Goal: Transaction & Acquisition: Purchase product/service

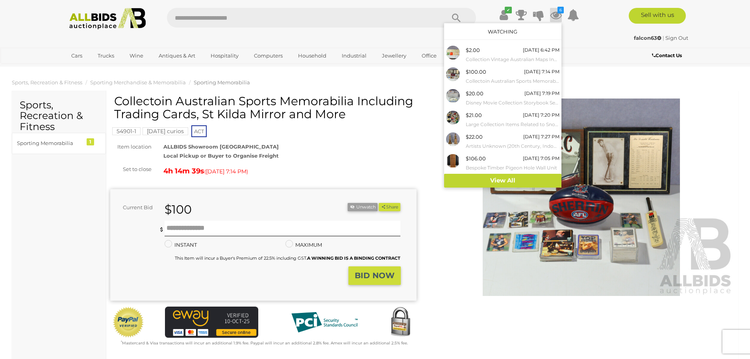
click at [557, 13] on icon at bounding box center [556, 15] width 12 height 14
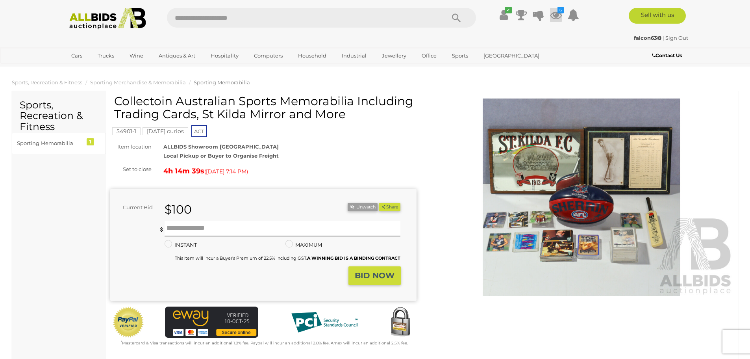
click at [557, 13] on icon at bounding box center [556, 15] width 12 height 14
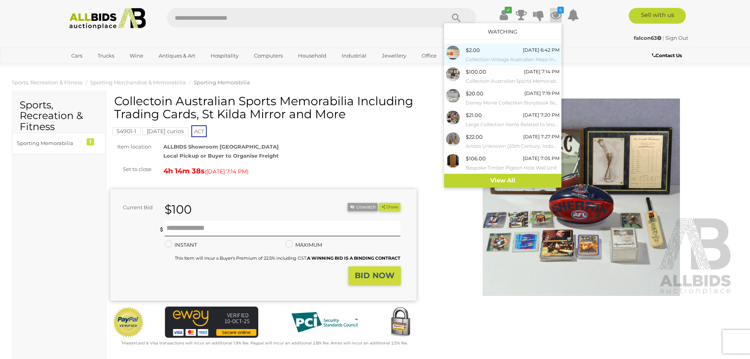
click at [482, 51] on div "$2.00 [DATE] 6:42 PM Collection Vintage Australian Maps Including BP NSW Bookle…" at bounding box center [513, 55] width 94 height 18
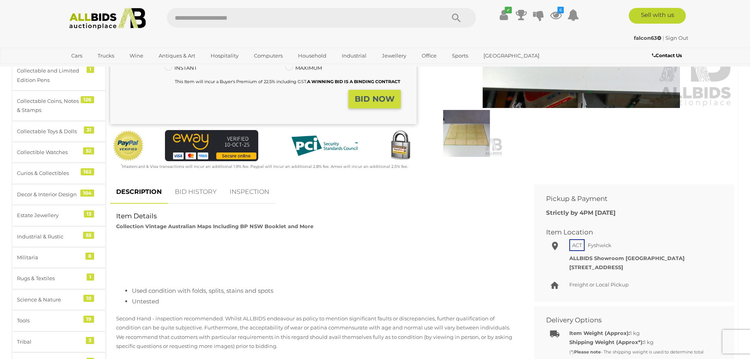
scroll to position [236, 0]
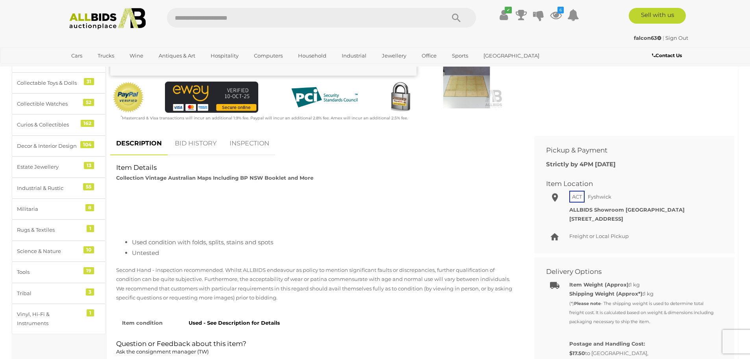
click at [187, 145] on link "BID HISTORY" at bounding box center [196, 143] width 54 height 23
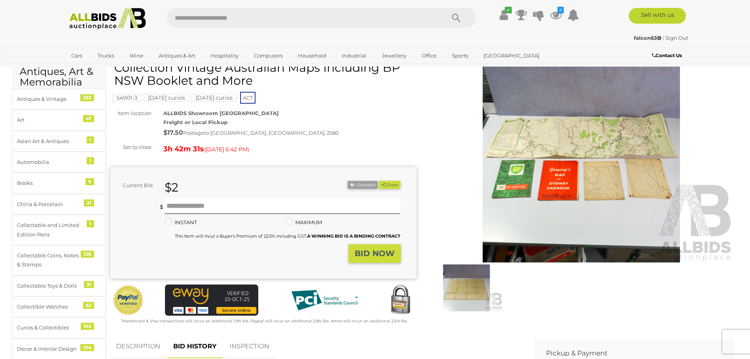
scroll to position [0, 0]
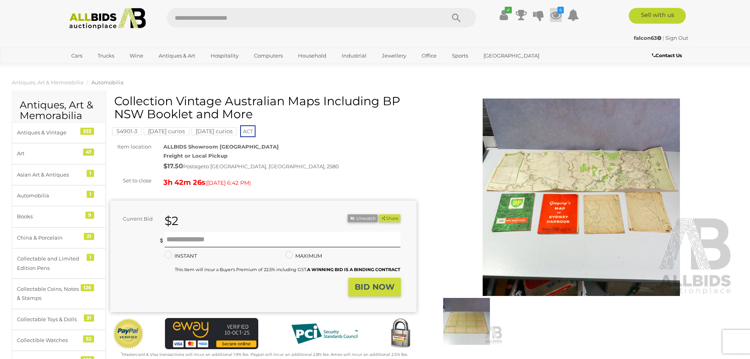
click at [553, 12] on icon at bounding box center [556, 15] width 12 height 14
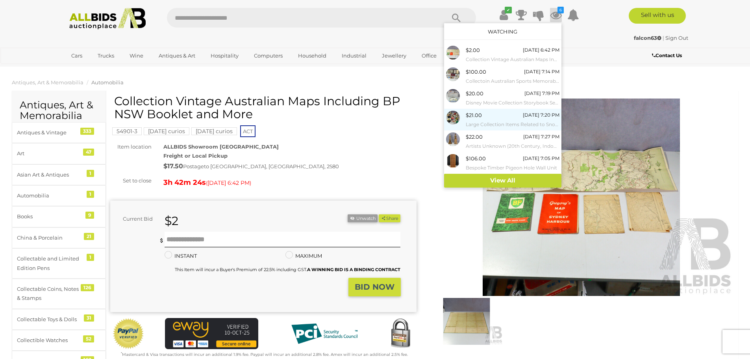
click at [479, 113] on span "$21.00" at bounding box center [474, 115] width 16 height 6
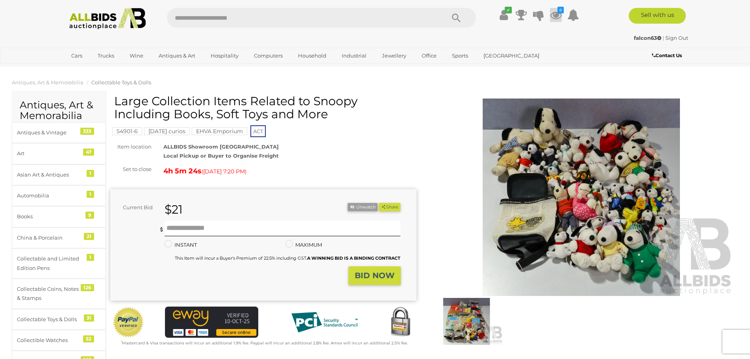
click at [555, 13] on icon at bounding box center [556, 15] width 12 height 14
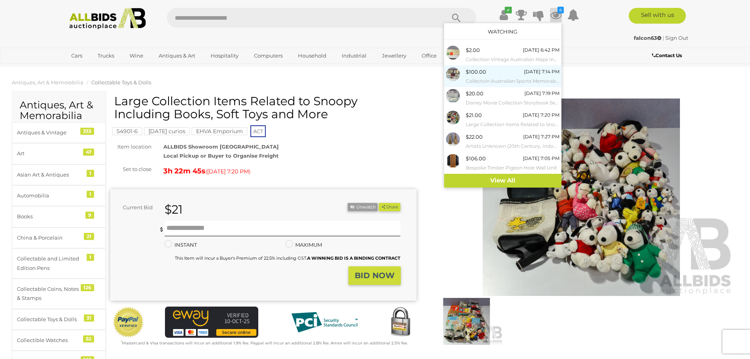
click at [496, 73] on div "$100.00 Today 7:14 PM Collectoin Australian Sports Memorabilia Including Tradin…" at bounding box center [513, 76] width 94 height 18
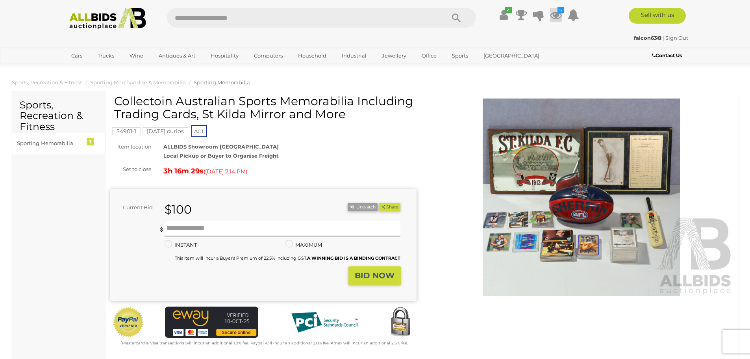
click at [557, 12] on icon at bounding box center [556, 15] width 12 height 14
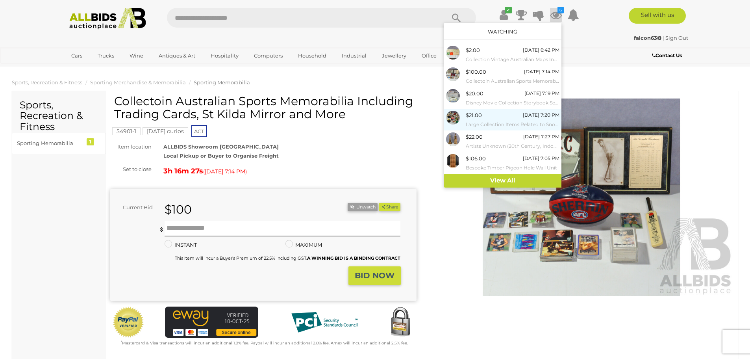
click at [488, 111] on div "$21.00 Today 7:20 PM Large Collection Items Related to Snoopy Including Books, …" at bounding box center [513, 120] width 94 height 18
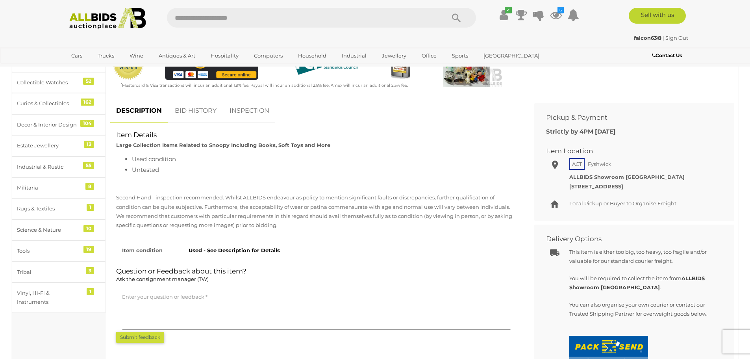
scroll to position [276, 0]
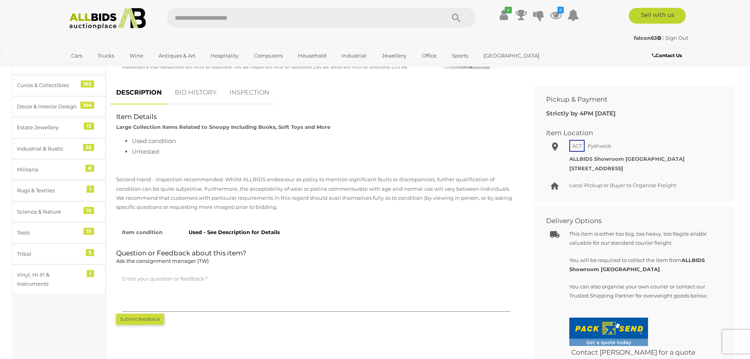
click at [184, 93] on link "BID HISTORY" at bounding box center [196, 92] width 54 height 23
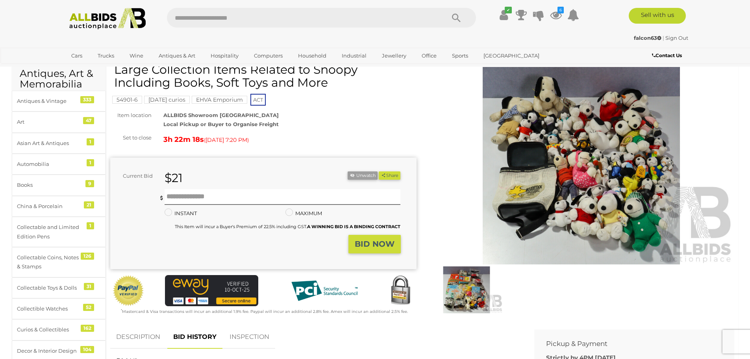
scroll to position [0, 0]
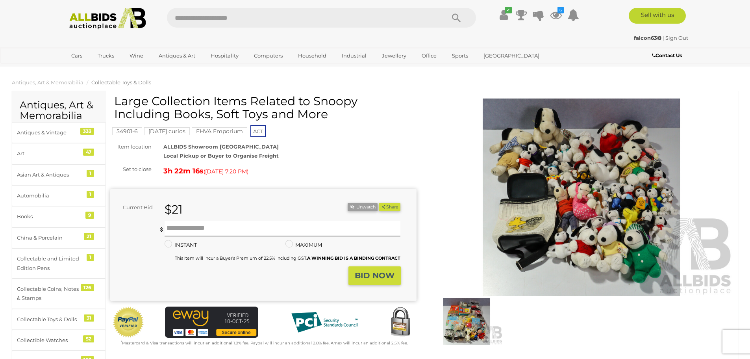
click at [576, 199] on img at bounding box center [582, 196] width 306 height 197
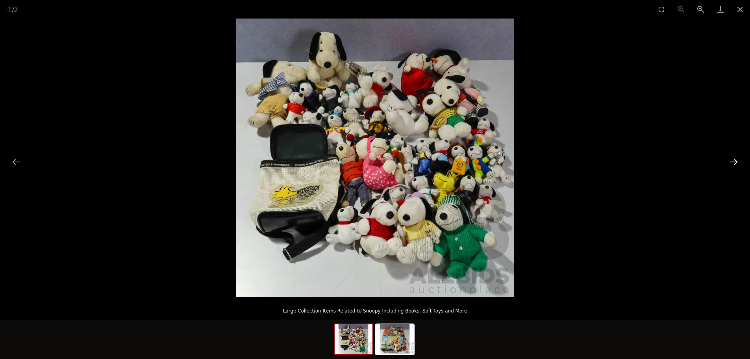
click at [737, 158] on button "Next slide" at bounding box center [734, 161] width 17 height 15
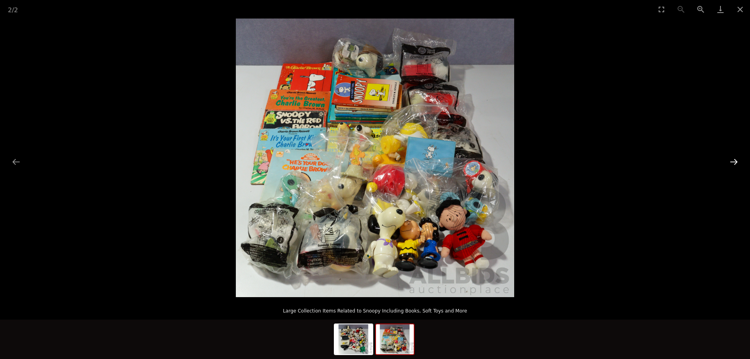
click at [737, 158] on button "Next slide" at bounding box center [734, 161] width 17 height 15
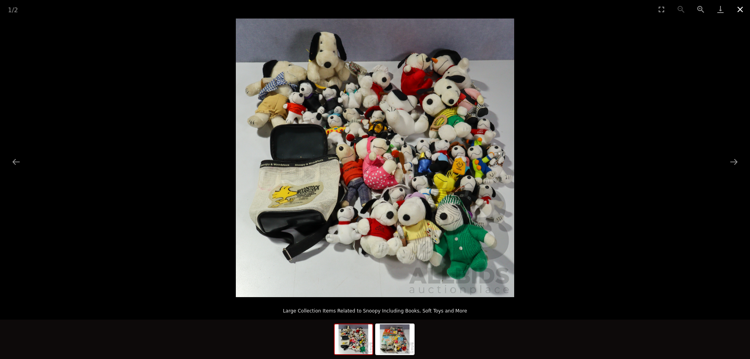
click at [743, 10] on button "Close gallery" at bounding box center [741, 9] width 20 height 19
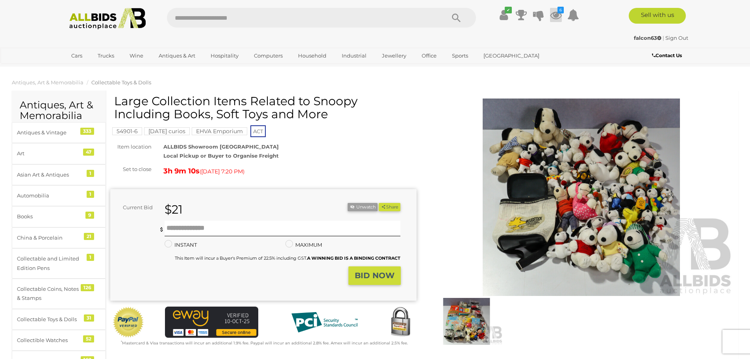
click at [552, 15] on icon at bounding box center [556, 15] width 12 height 14
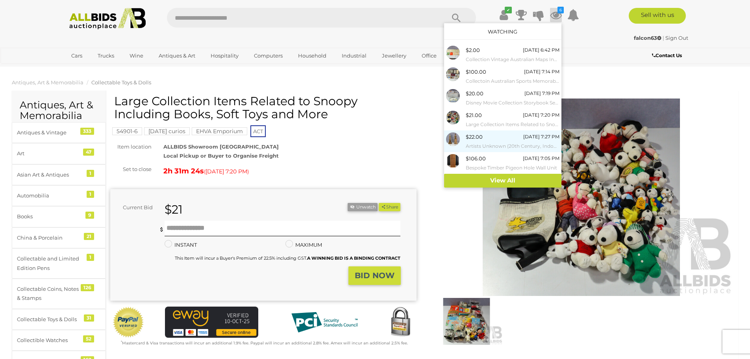
click at [484, 144] on small "Artists Unknown (20th Century, Indonesian), Wayang Golek Puppets I & II, Pair o…" at bounding box center [513, 146] width 94 height 9
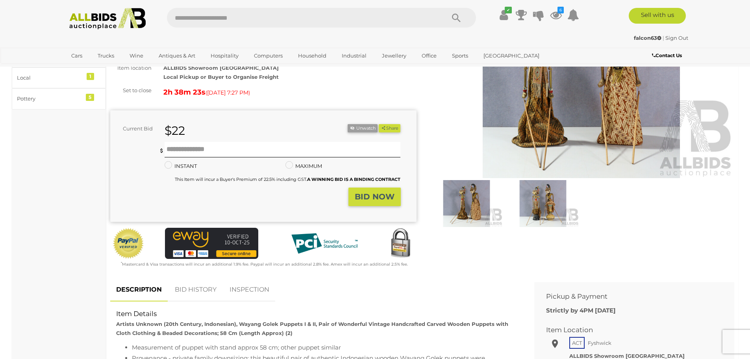
scroll to position [118, 0]
click at [229, 150] on input "text" at bounding box center [283, 149] width 236 height 16
type input "**"
click at [355, 196] on button "BID NOW" at bounding box center [375, 196] width 52 height 19
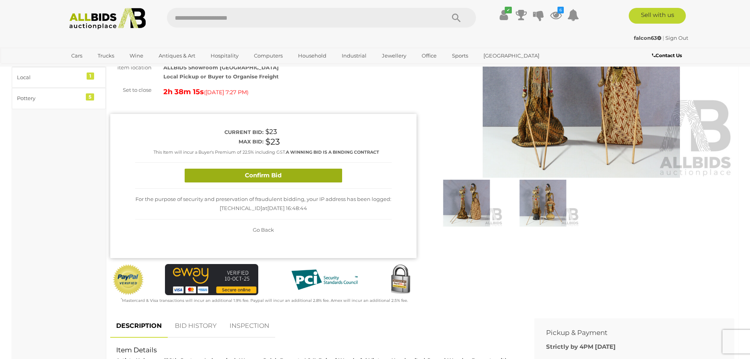
click at [329, 180] on button "Confirm Bid" at bounding box center [264, 176] width 158 height 14
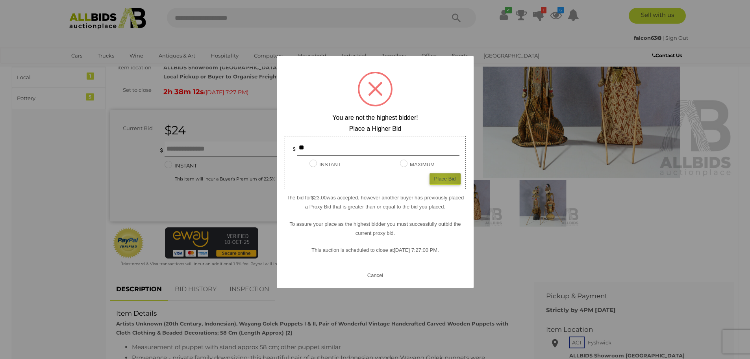
click at [442, 180] on div "Place Bid" at bounding box center [445, 178] width 31 height 11
type input "**"
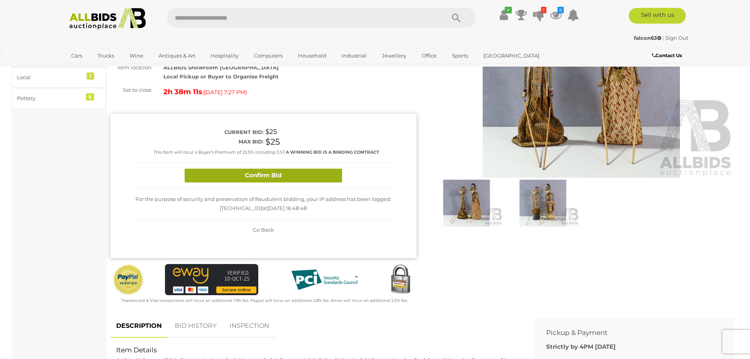
click at [307, 180] on button "Confirm Bid" at bounding box center [264, 176] width 158 height 14
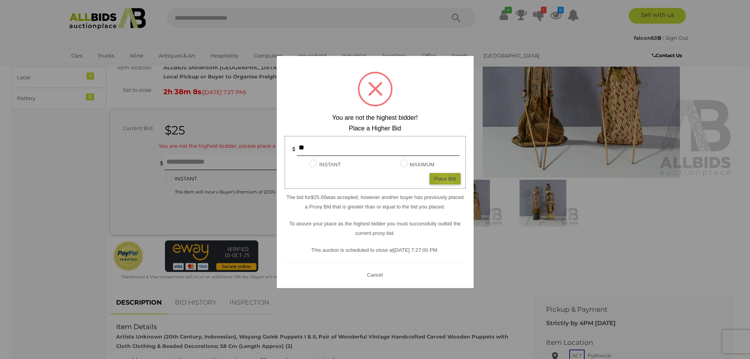
click at [445, 181] on div "Place Bid" at bounding box center [445, 178] width 31 height 11
type input "**"
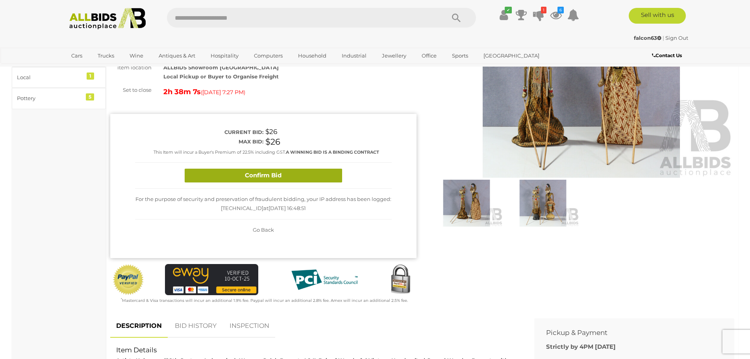
click at [304, 178] on button "Confirm Bid" at bounding box center [264, 176] width 158 height 14
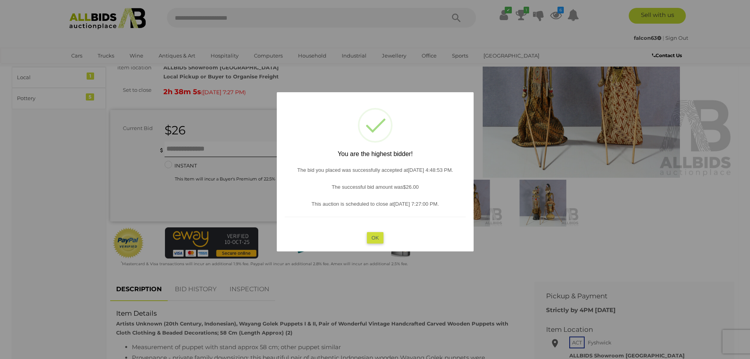
click at [375, 234] on button "OK" at bounding box center [375, 237] width 17 height 11
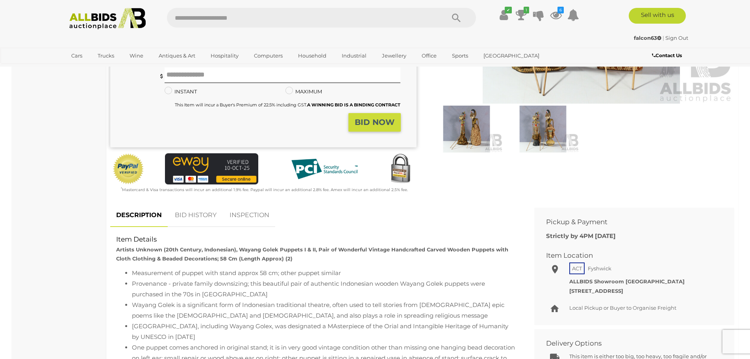
scroll to position [197, 0]
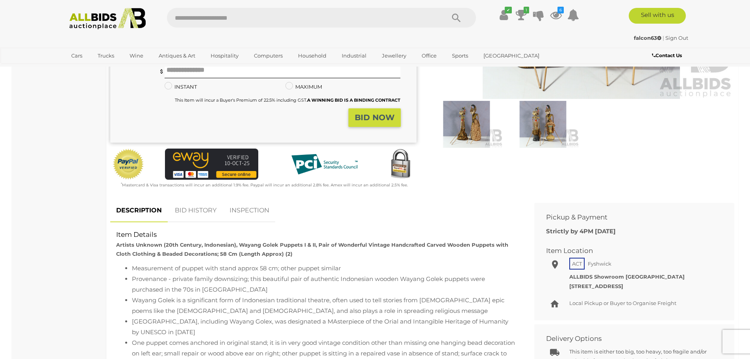
click at [200, 212] on link "BID HISTORY" at bounding box center [196, 210] width 54 height 23
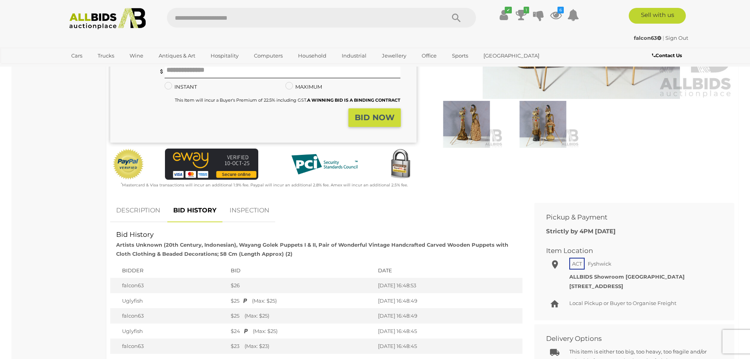
click at [135, 211] on link "DESCRIPTION" at bounding box center [138, 210] width 56 height 23
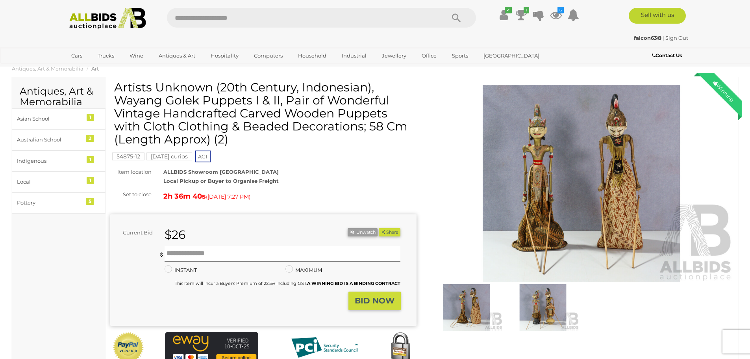
scroll to position [0, 0]
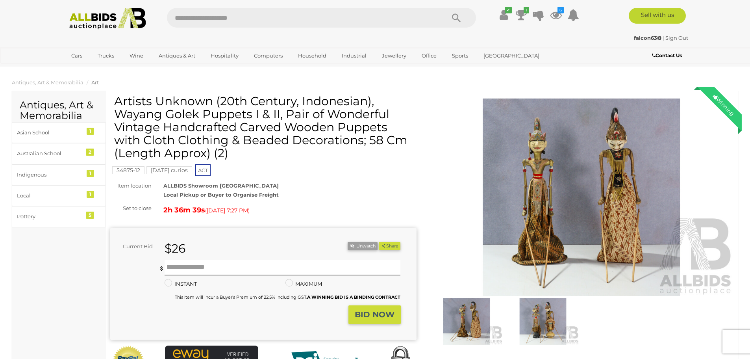
click at [526, 222] on img at bounding box center [582, 196] width 306 height 197
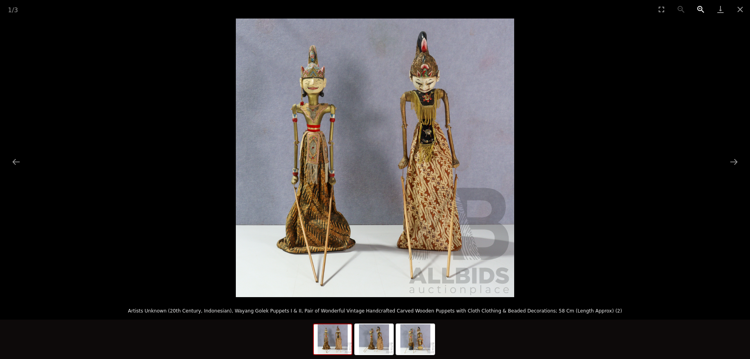
click at [702, 12] on button "Zoom in" at bounding box center [701, 9] width 20 height 19
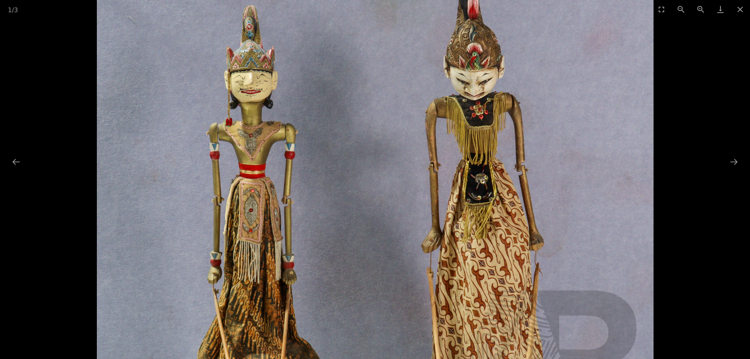
drag, startPoint x: 415, startPoint y: 147, endPoint x: 411, endPoint y: 219, distance: 71.8
click at [411, 219] on img at bounding box center [375, 230] width 557 height 557
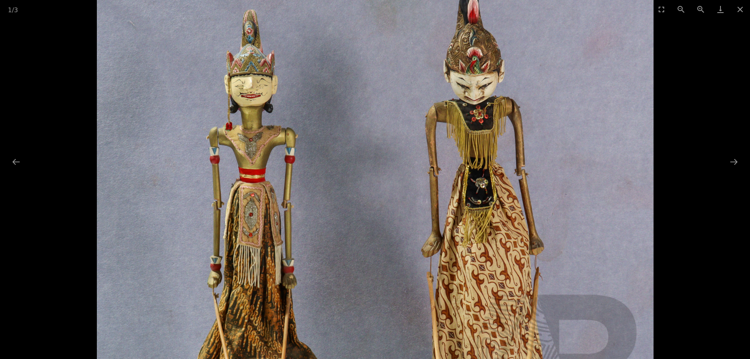
drag, startPoint x: 360, startPoint y: 310, endPoint x: 369, endPoint y: 308, distance: 10.0
click at [369, 308] on img at bounding box center [375, 234] width 557 height 557
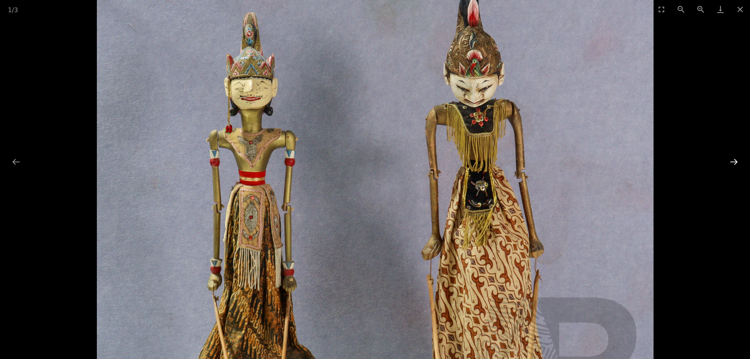
click at [730, 164] on button "Next slide" at bounding box center [734, 161] width 17 height 15
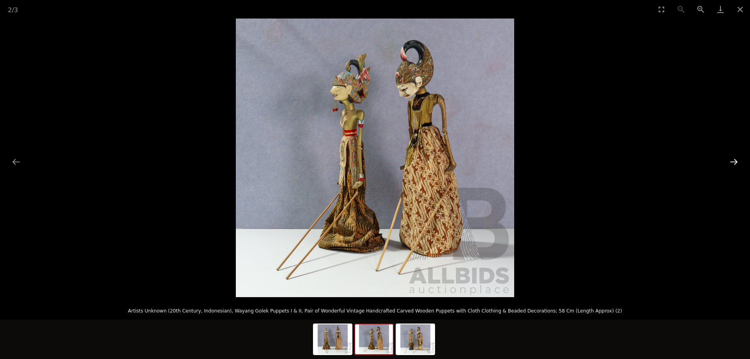
click at [730, 164] on button "Next slide" at bounding box center [734, 161] width 17 height 15
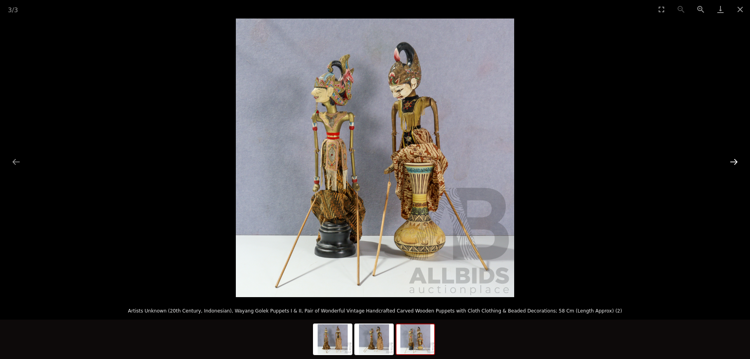
click at [730, 164] on button "Next slide" at bounding box center [734, 161] width 17 height 15
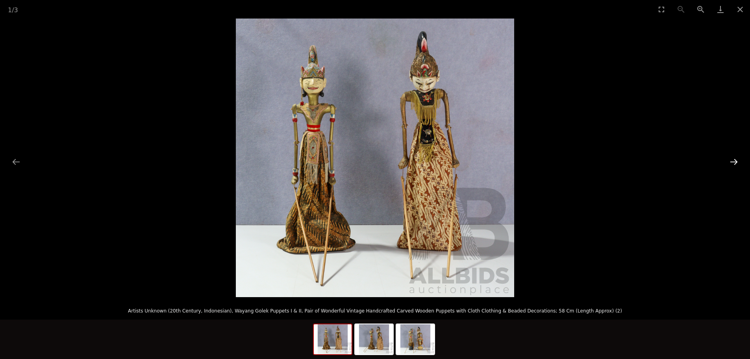
click at [730, 164] on button "Next slide" at bounding box center [734, 161] width 17 height 15
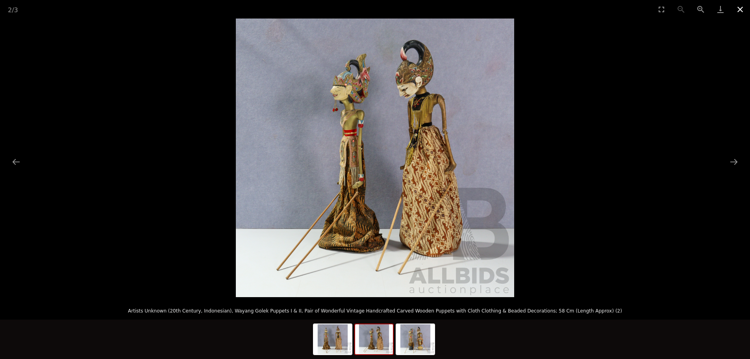
click at [740, 10] on button "Close gallery" at bounding box center [741, 9] width 20 height 19
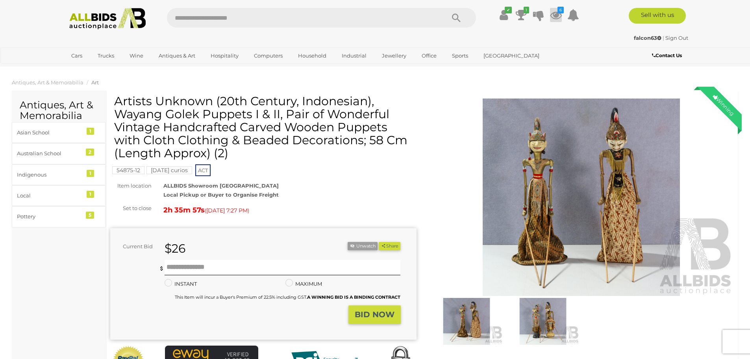
click at [554, 13] on icon at bounding box center [556, 15] width 12 height 14
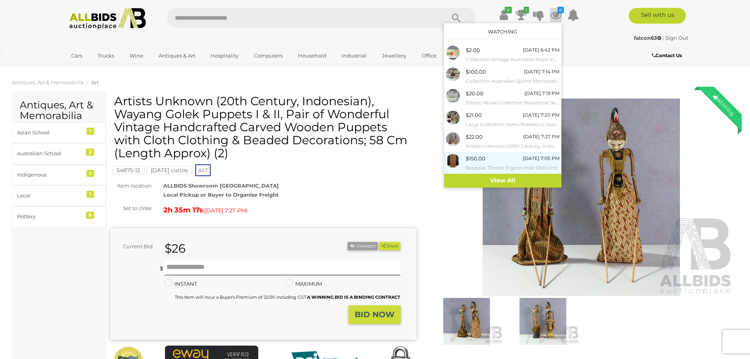
click at [491, 165] on small "Bespoke Timber Pigeon Hole Wall Unit" at bounding box center [513, 167] width 94 height 9
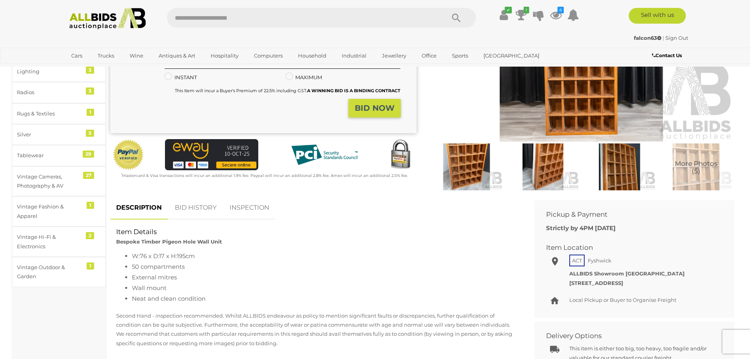
scroll to position [158, 0]
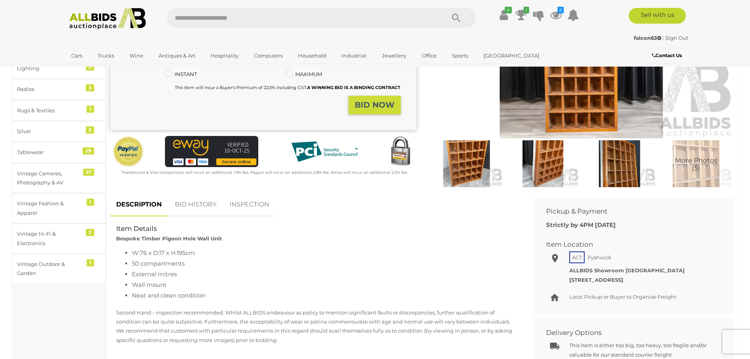
click at [207, 203] on link "BID HISTORY" at bounding box center [196, 204] width 54 height 23
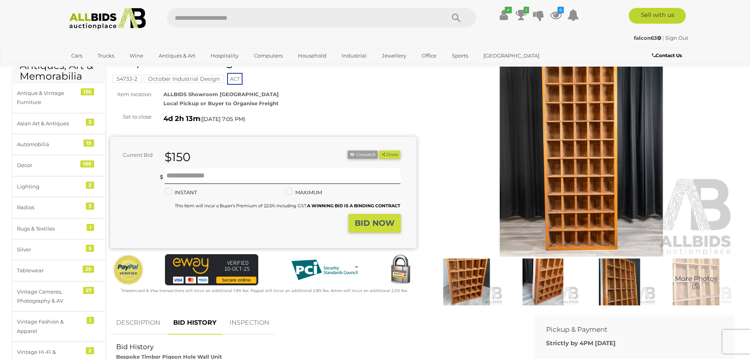
scroll to position [0, 0]
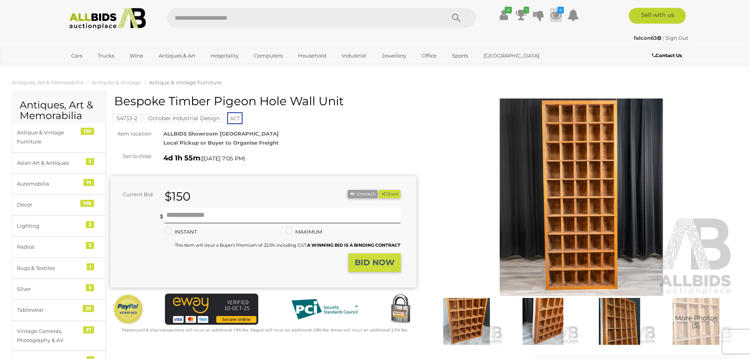
click at [555, 15] on icon at bounding box center [556, 15] width 12 height 14
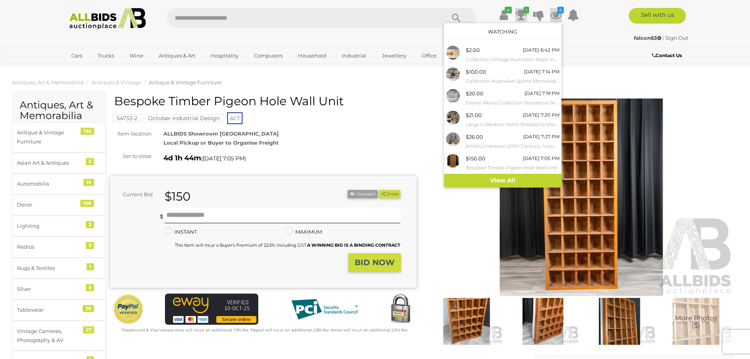
click at [524, 10] on icon "1" at bounding box center [527, 10] width 6 height 7
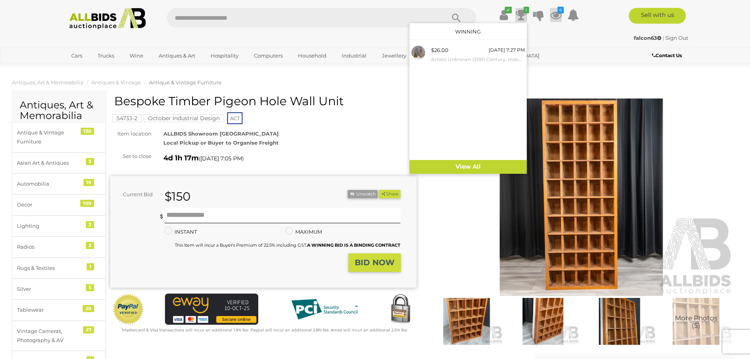
click at [554, 15] on icon at bounding box center [556, 15] width 12 height 14
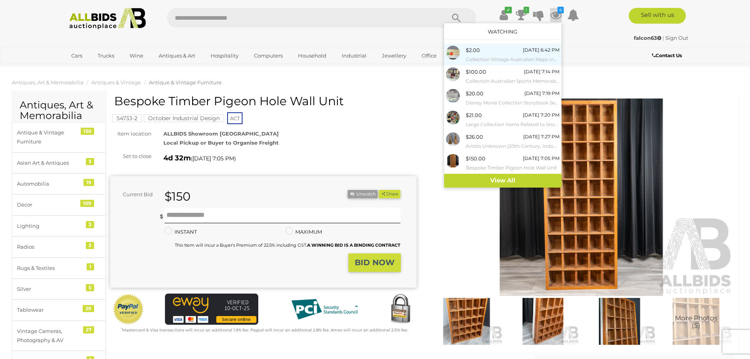
click at [493, 53] on div "$2.00 [DATE] 6:42 PM Collection Vintage Australian Maps Including BP NSW Bookle…" at bounding box center [513, 55] width 94 height 18
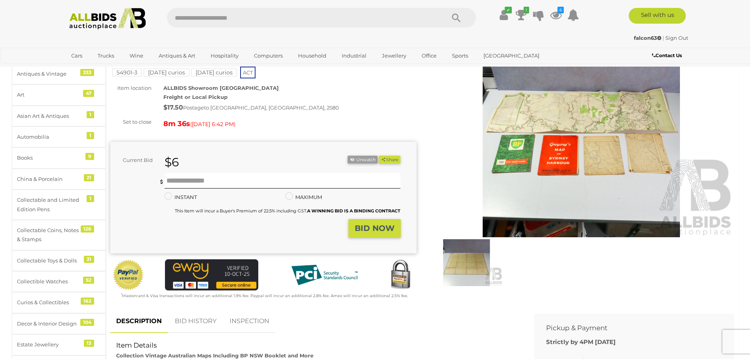
scroll to position [118, 0]
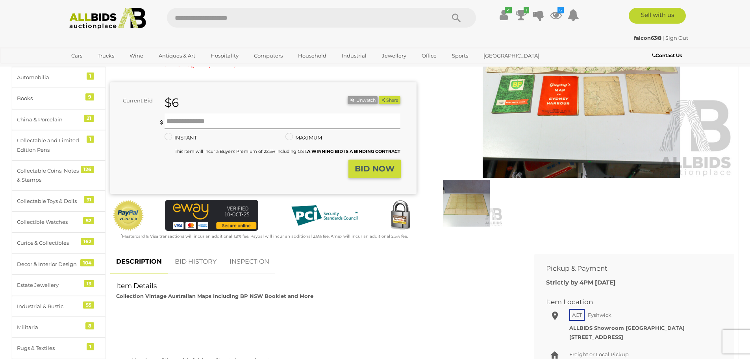
click at [185, 257] on link "BID HISTORY" at bounding box center [196, 261] width 54 height 23
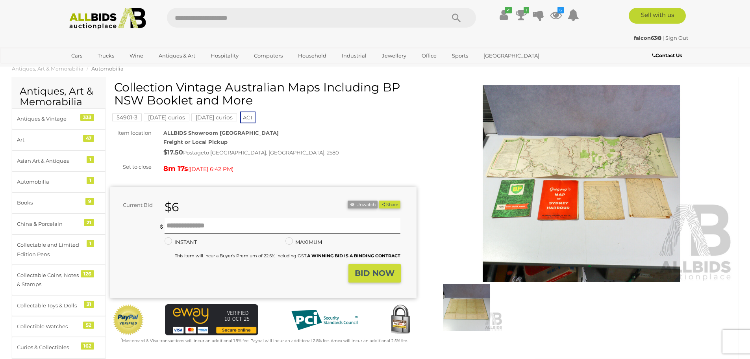
scroll to position [0, 0]
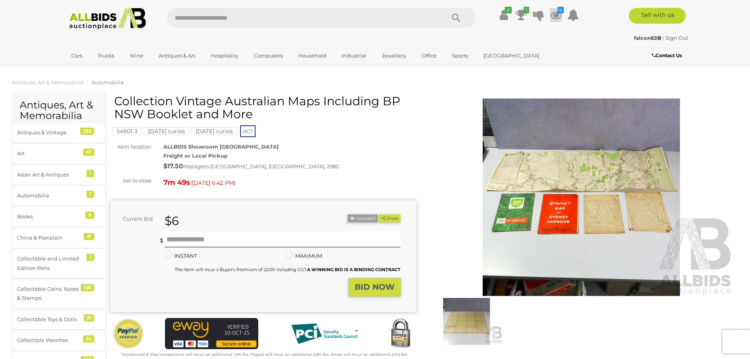
click at [558, 17] on icon at bounding box center [556, 15] width 12 height 14
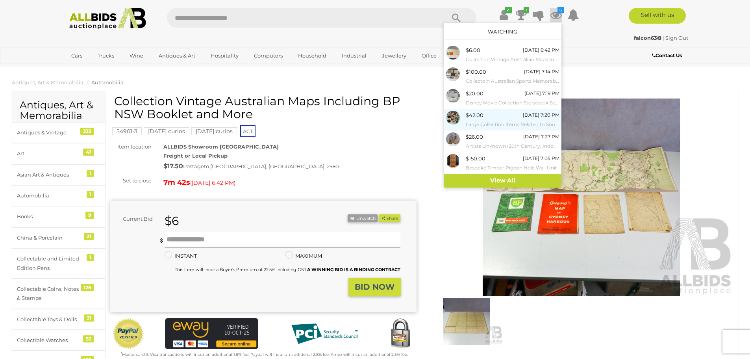
click at [510, 117] on div "$42.00 Today 7:20 PM Large Collection Items Related to Snoopy Including Books, …" at bounding box center [513, 120] width 94 height 18
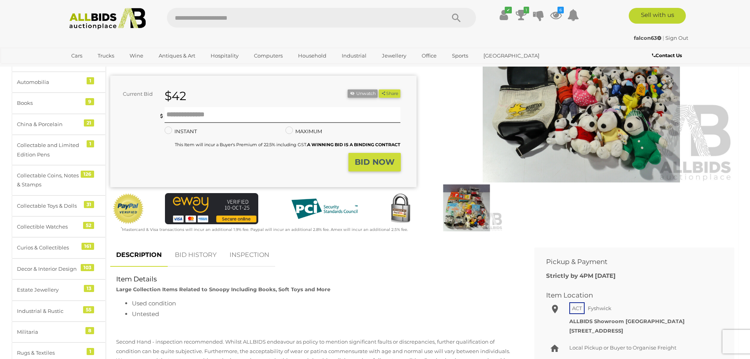
scroll to position [158, 0]
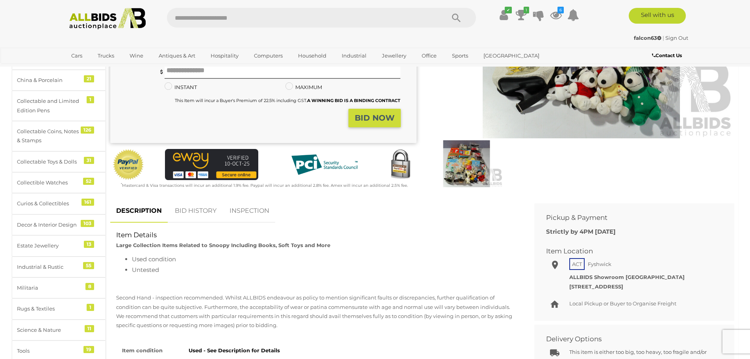
click at [202, 209] on link "BID HISTORY" at bounding box center [196, 210] width 54 height 23
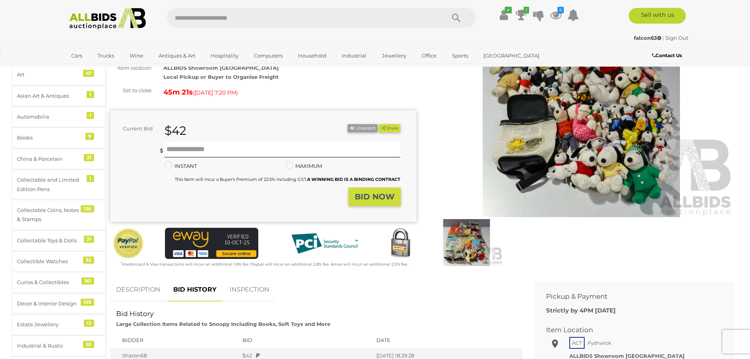
scroll to position [0, 0]
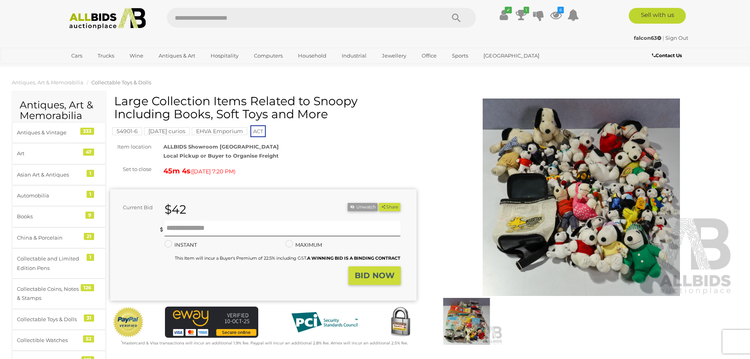
click at [460, 324] on img at bounding box center [467, 321] width 72 height 47
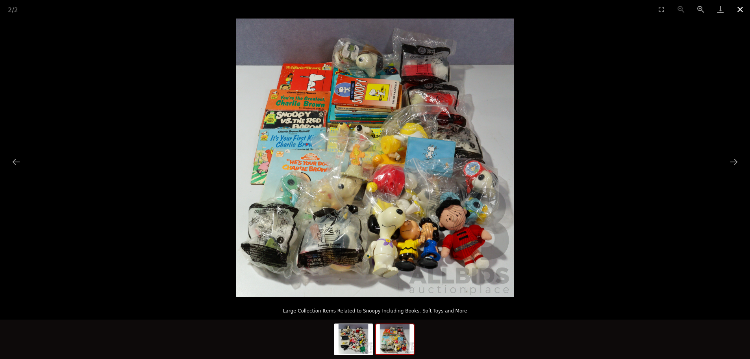
click at [744, 8] on button "Close gallery" at bounding box center [741, 9] width 20 height 19
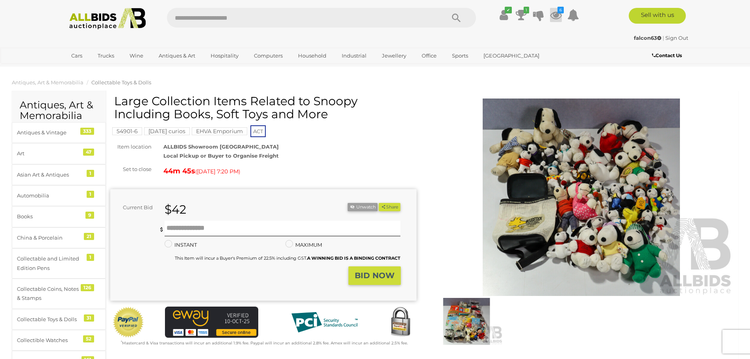
click at [554, 14] on icon at bounding box center [556, 15] width 12 height 14
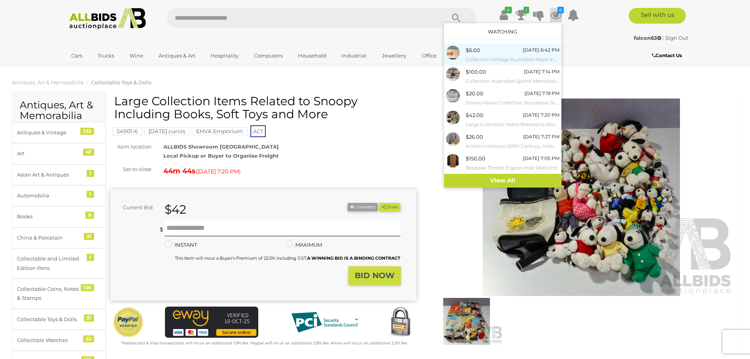
click at [522, 55] on small "Collection Vintage Australian Maps Including BP NSW Booklet and More" at bounding box center [513, 59] width 94 height 9
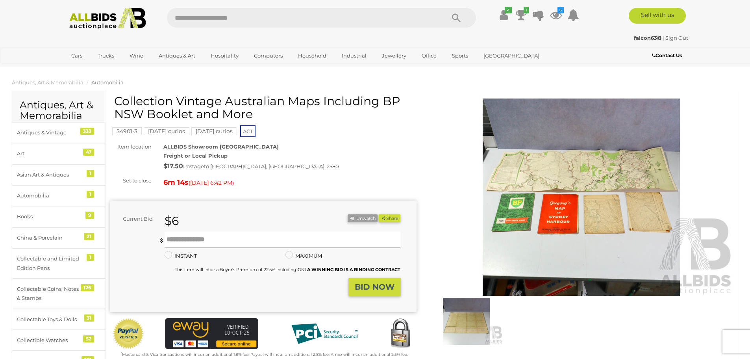
click at [183, 91] on link "View All Antiques & Art Auctions" at bounding box center [200, 90] width 93 height 12
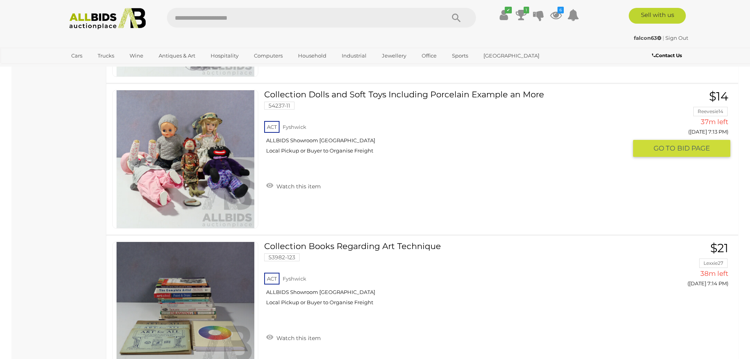
scroll to position [7523, 0]
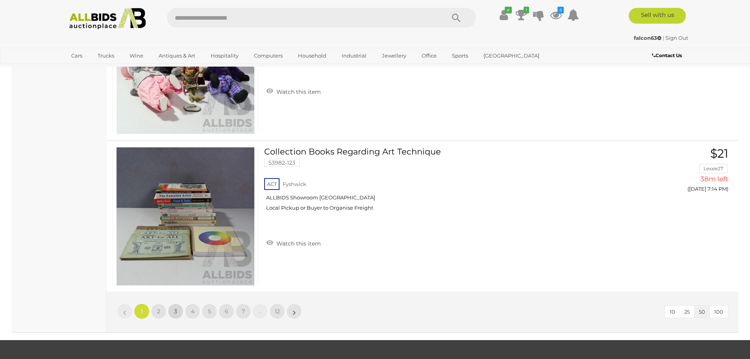
click at [174, 314] on link "3" at bounding box center [176, 311] width 16 height 16
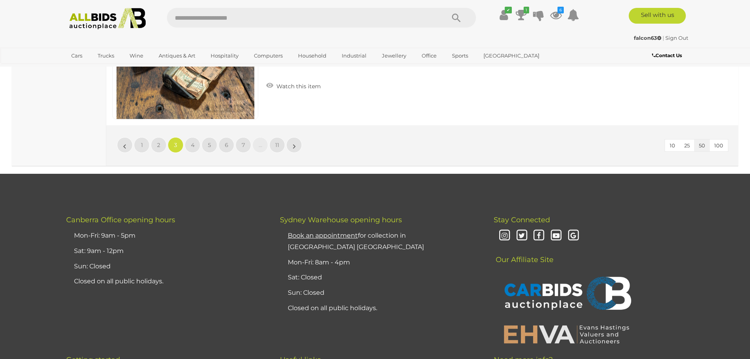
scroll to position [7663, 0]
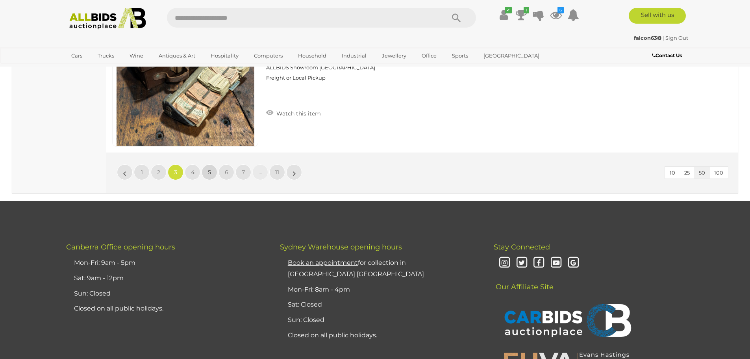
click at [212, 172] on link "5" at bounding box center [210, 172] width 16 height 16
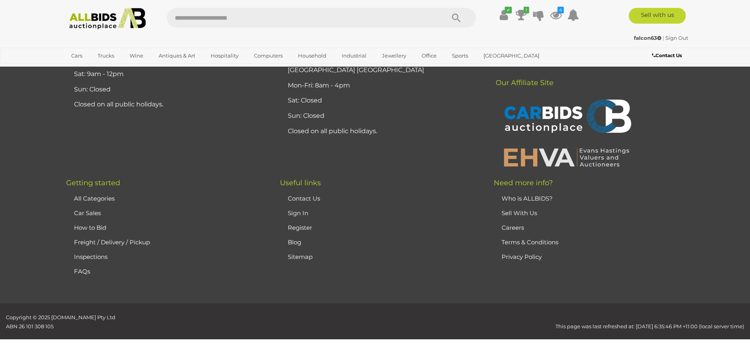
scroll to position [154, 0]
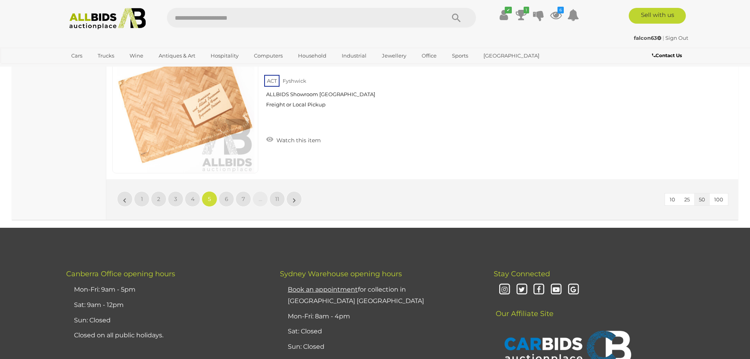
scroll to position [7638, 0]
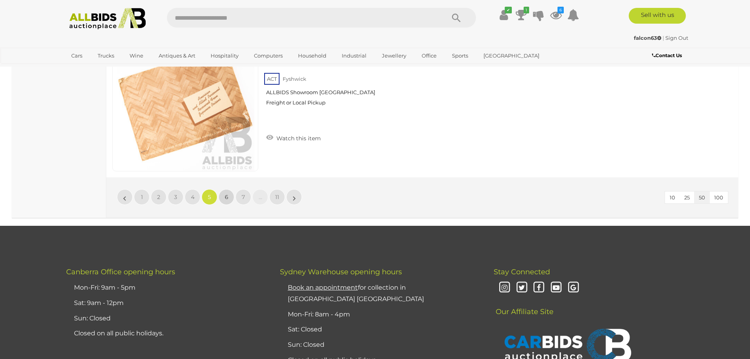
click at [229, 200] on link "6" at bounding box center [227, 197] width 16 height 16
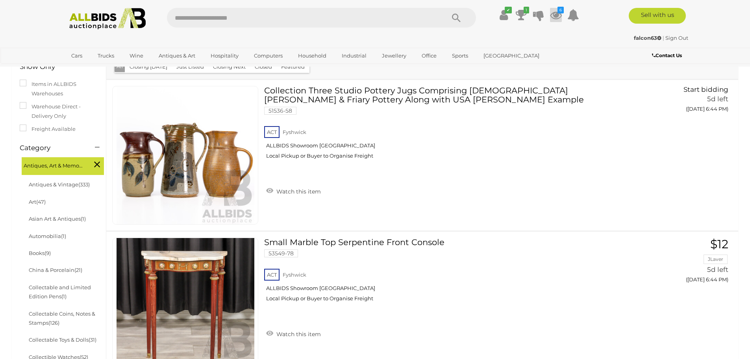
click at [558, 13] on icon "6" at bounding box center [561, 10] width 6 height 7
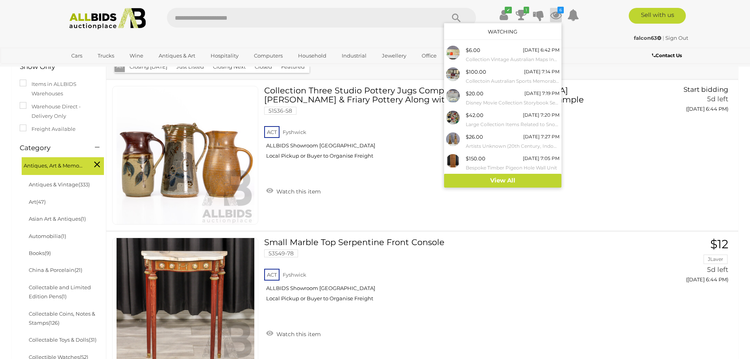
click at [558, 13] on icon "6" at bounding box center [561, 10] width 6 height 7
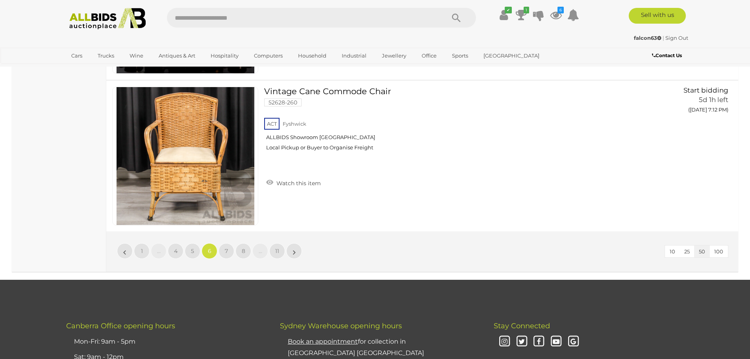
scroll to position [7598, 0]
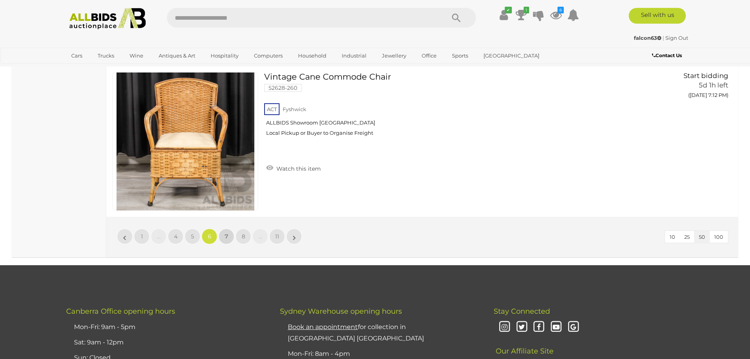
click at [230, 238] on link "7" at bounding box center [227, 236] width 16 height 16
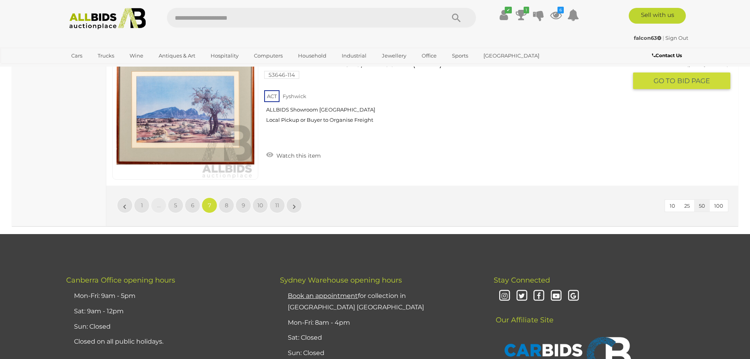
scroll to position [7677, 0]
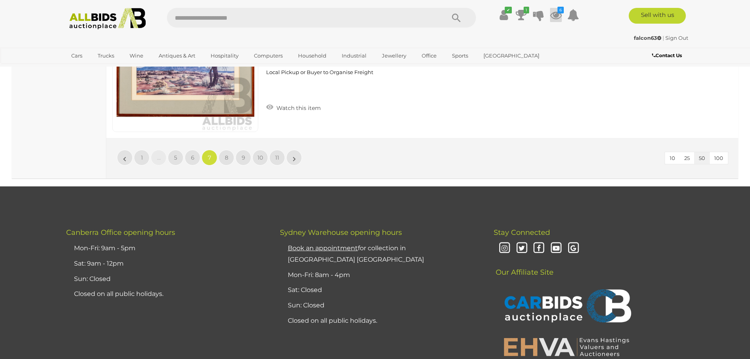
click at [554, 17] on icon at bounding box center [556, 15] width 12 height 14
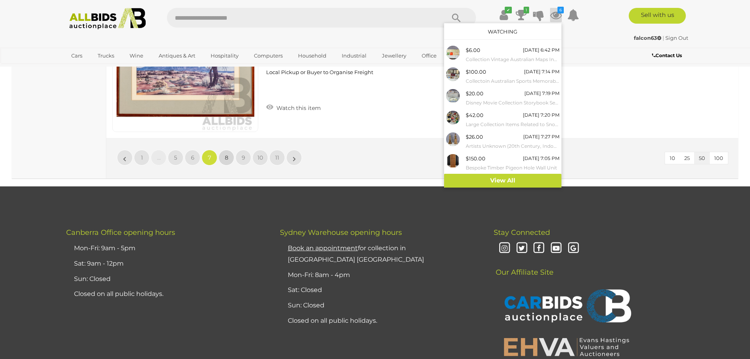
click at [228, 161] on link "8" at bounding box center [227, 158] width 16 height 16
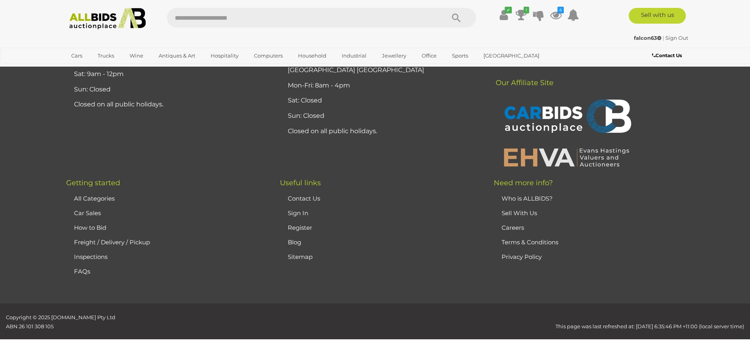
scroll to position [154, 0]
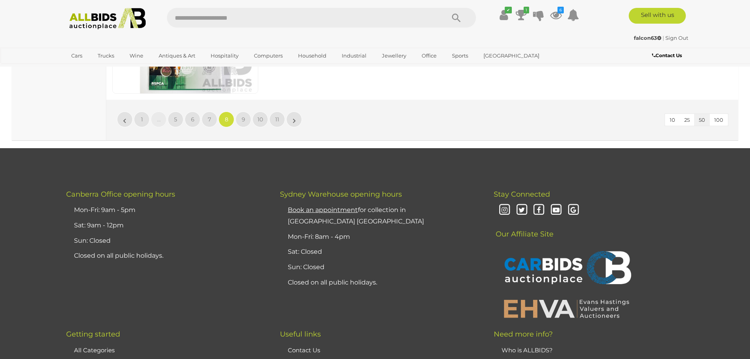
scroll to position [7716, 0]
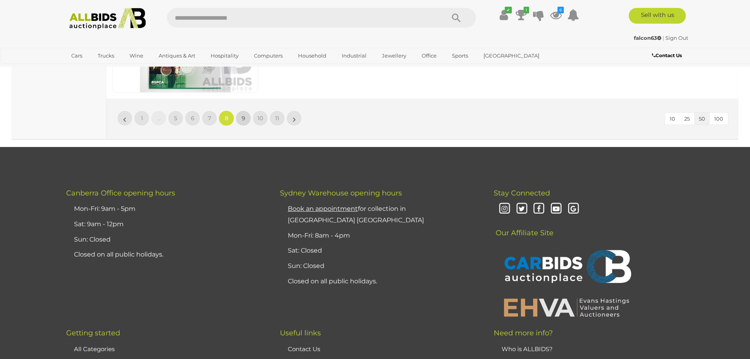
click at [243, 120] on span "9" at bounding box center [244, 118] width 4 height 7
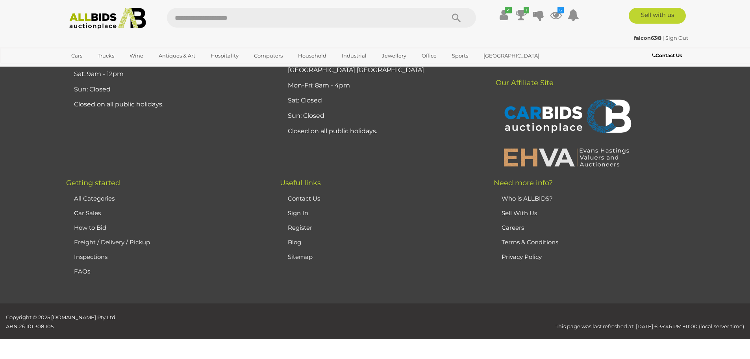
scroll to position [154, 0]
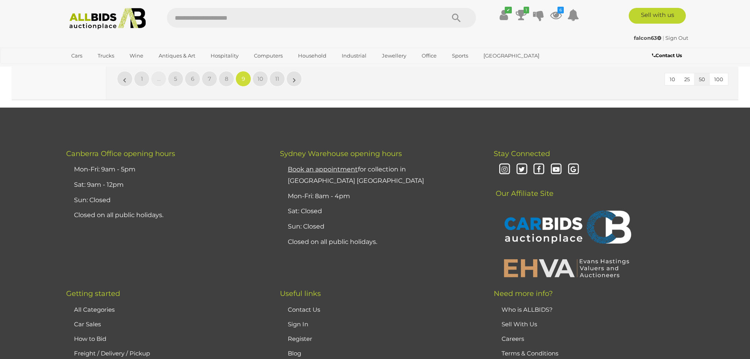
scroll to position [7598, 0]
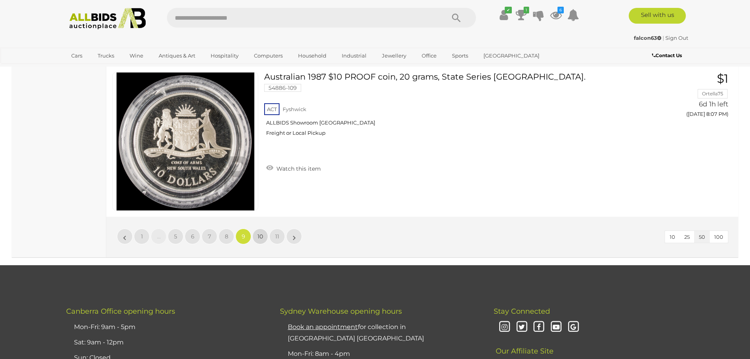
click at [260, 236] on span "10" at bounding box center [261, 236] width 6 height 7
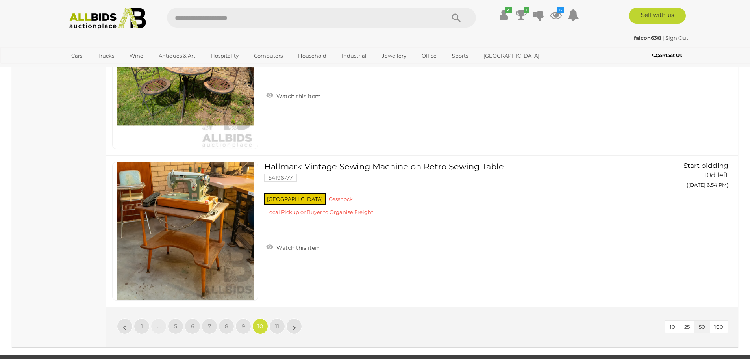
scroll to position [7520, 0]
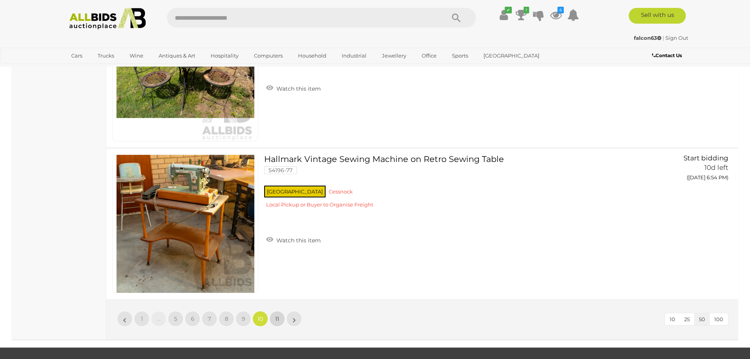
click at [278, 317] on span "11" at bounding box center [277, 318] width 4 height 7
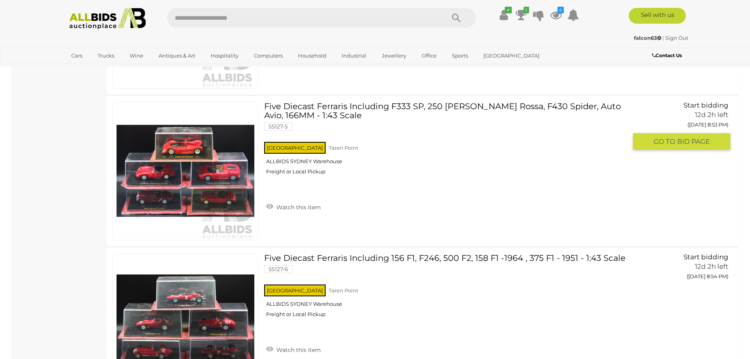
scroll to position [7047, 0]
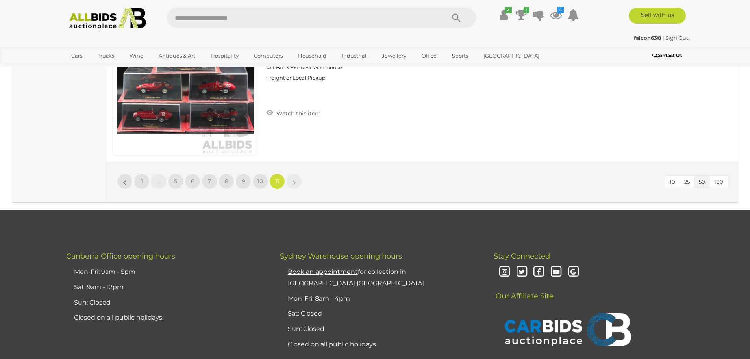
click at [299, 180] on link "»" at bounding box center [294, 181] width 16 height 16
click at [231, 181] on link "8" at bounding box center [227, 181] width 16 height 16
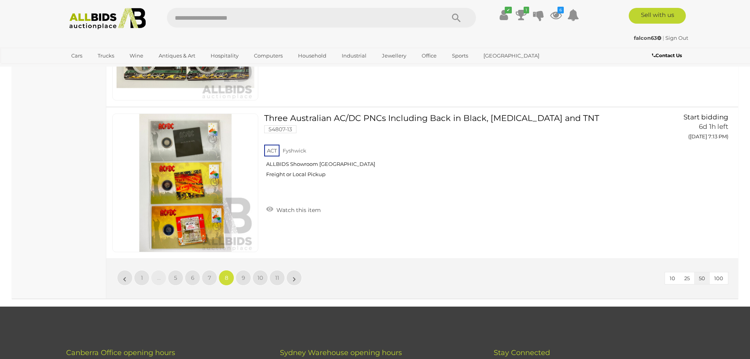
scroll to position [7559, 0]
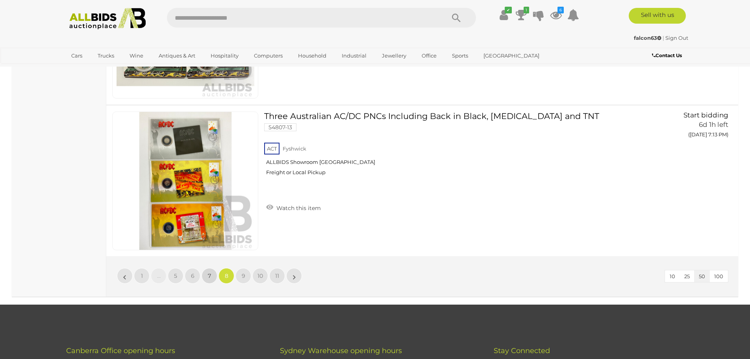
click at [211, 274] on span "7" at bounding box center [209, 275] width 3 height 7
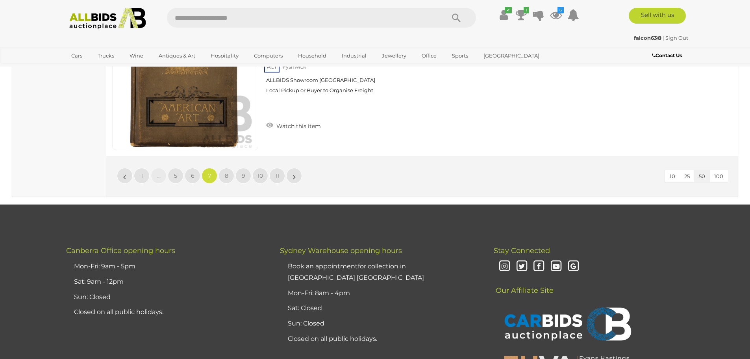
scroll to position [7677, 0]
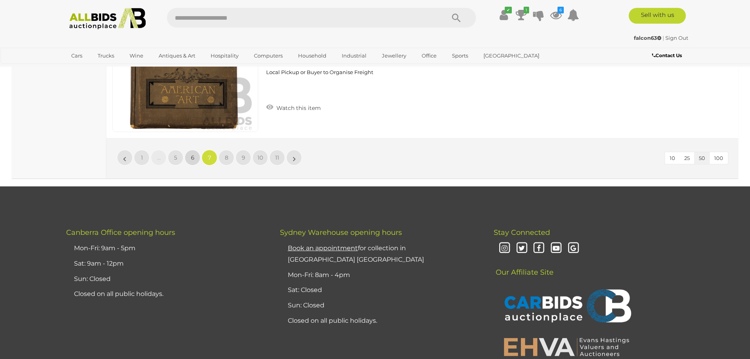
click at [193, 160] on span "6" at bounding box center [193, 157] width 4 height 7
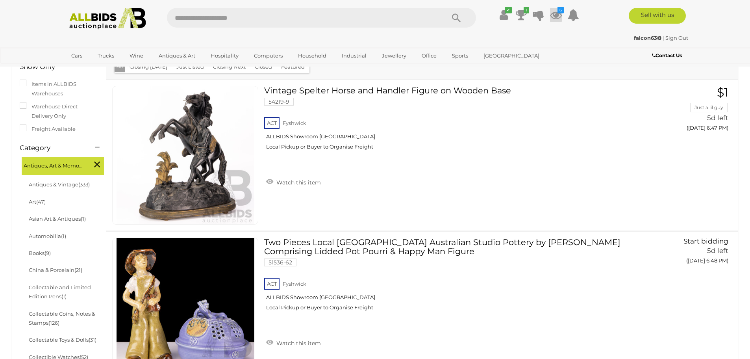
click at [559, 13] on icon at bounding box center [556, 15] width 12 height 14
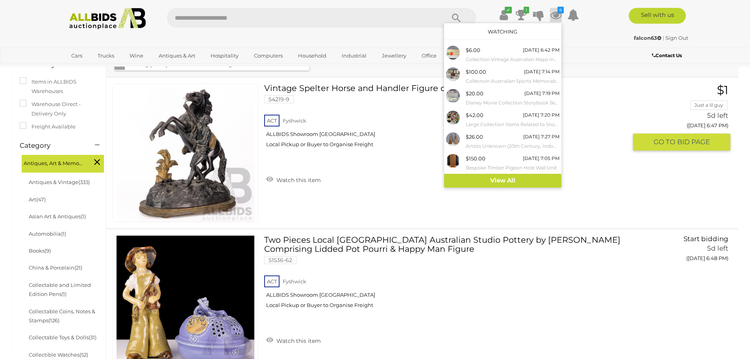
scroll to position [272, 0]
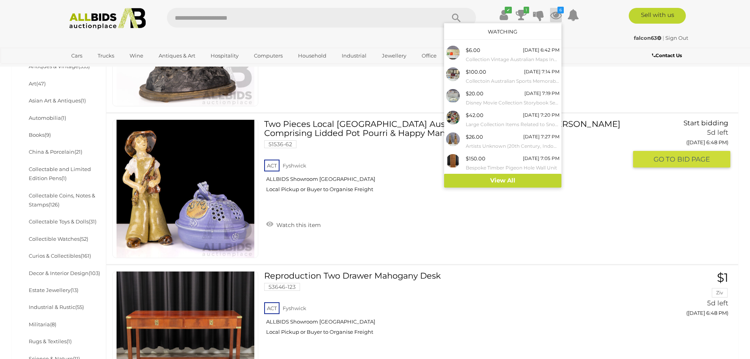
click at [495, 243] on div "Two Pieces Local Canberra Australian Studio Pottery by Leonie Lucey Comprising …" at bounding box center [422, 188] width 644 height 150
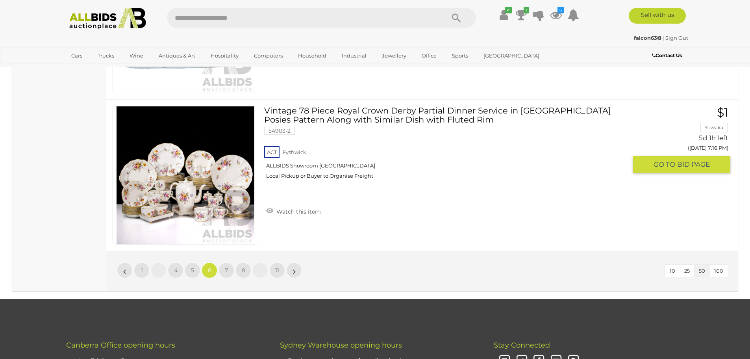
scroll to position [7638, 0]
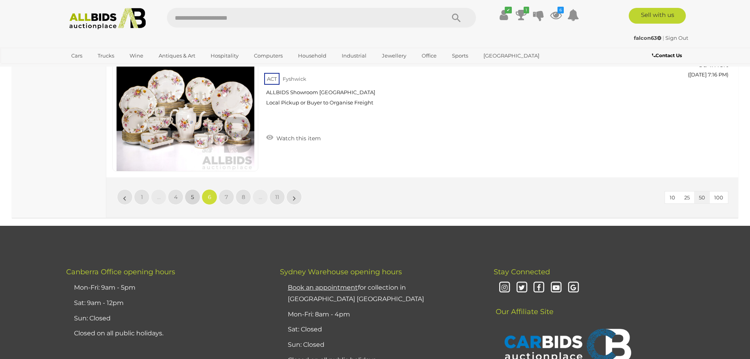
click at [195, 199] on link "5" at bounding box center [193, 197] width 16 height 16
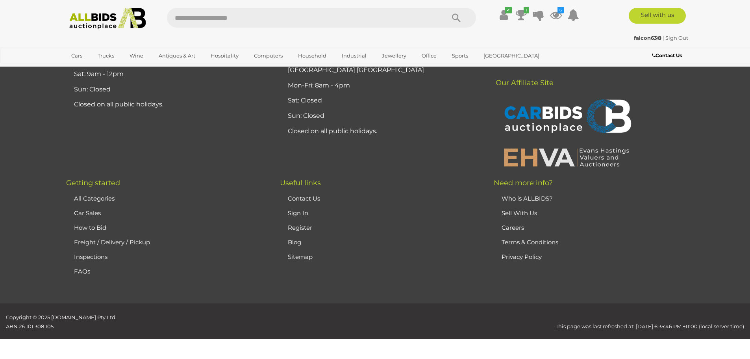
scroll to position [154, 0]
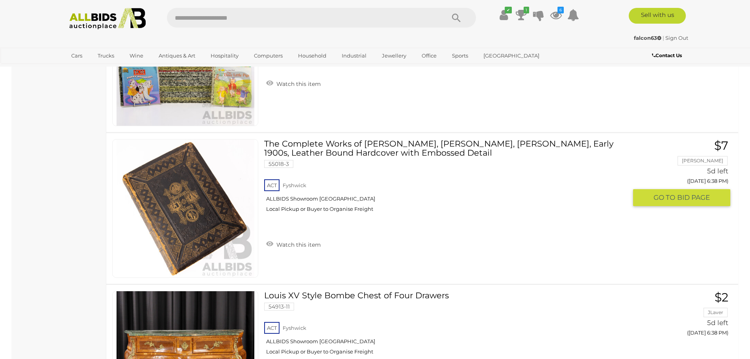
scroll to position [4999, 0]
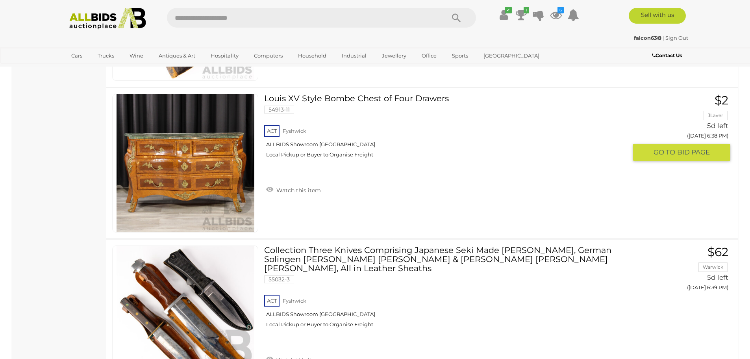
click at [184, 152] on link at bounding box center [185, 163] width 146 height 139
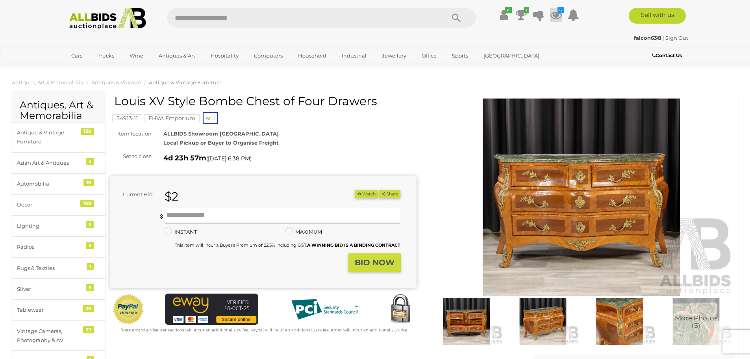
click at [557, 17] on icon at bounding box center [556, 15] width 12 height 14
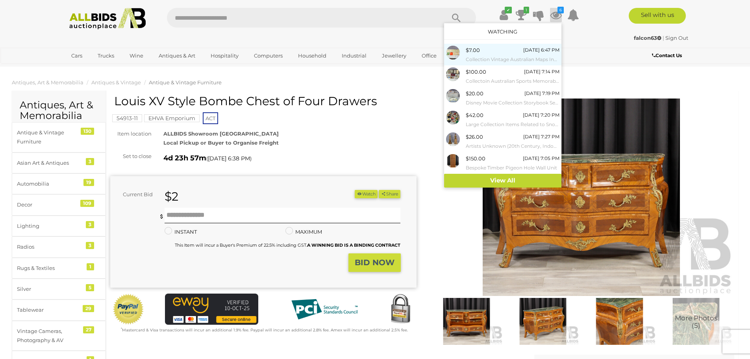
click at [531, 53] on div "[DATE] 6:47 PM" at bounding box center [541, 50] width 36 height 9
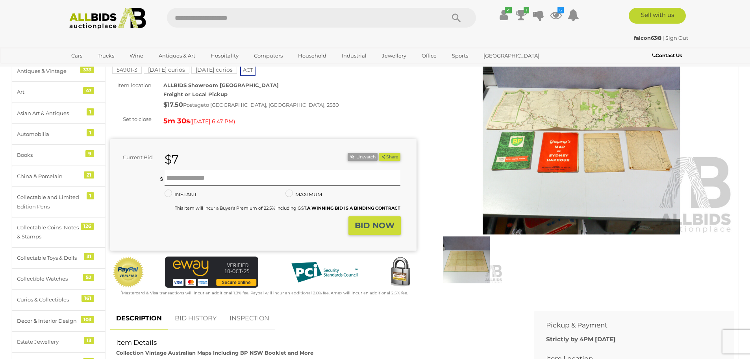
scroll to position [79, 0]
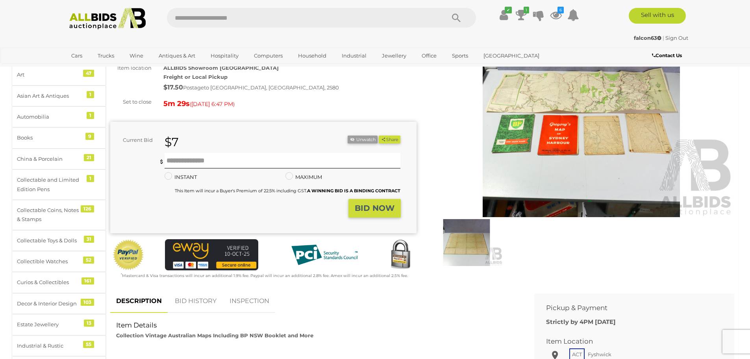
click at [206, 298] on link "BID HISTORY" at bounding box center [196, 301] width 54 height 23
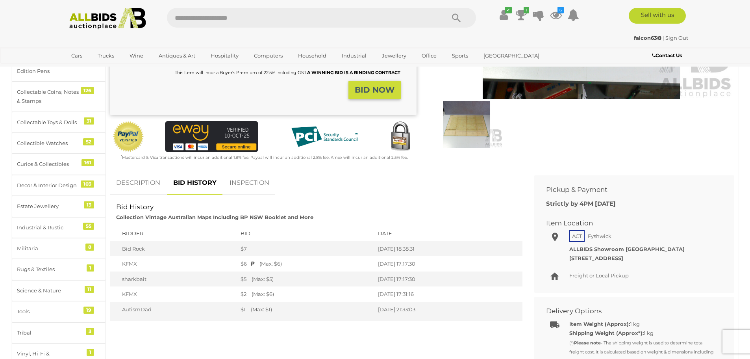
scroll to position [39, 0]
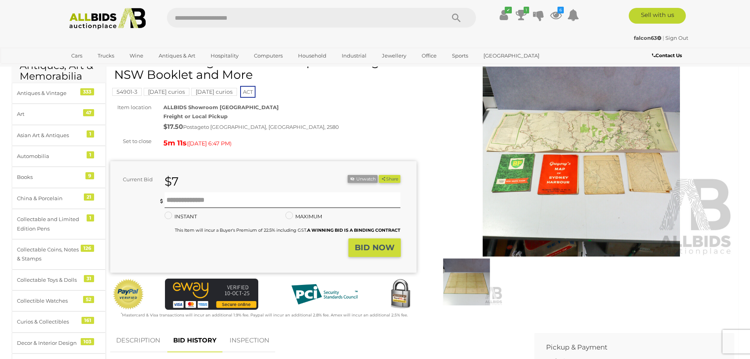
click at [474, 294] on img at bounding box center [467, 281] width 72 height 47
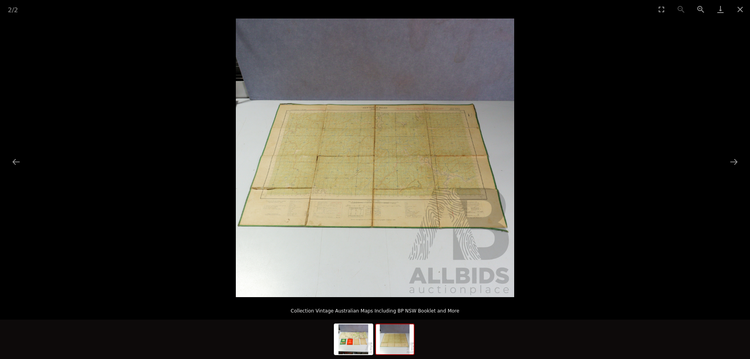
click at [391, 342] on img at bounding box center [395, 339] width 38 height 30
click at [353, 342] on img at bounding box center [354, 339] width 38 height 30
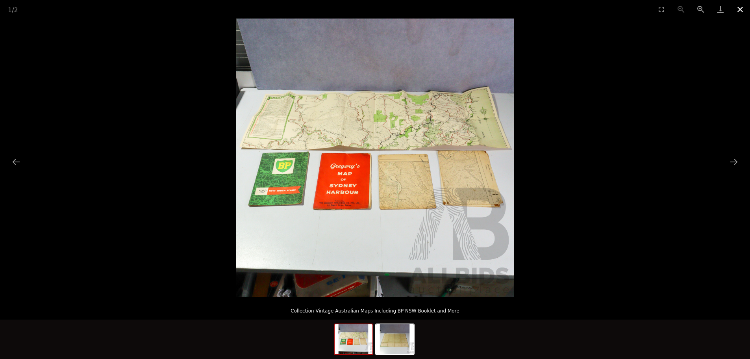
click at [744, 8] on button "Close gallery" at bounding box center [741, 9] width 20 height 19
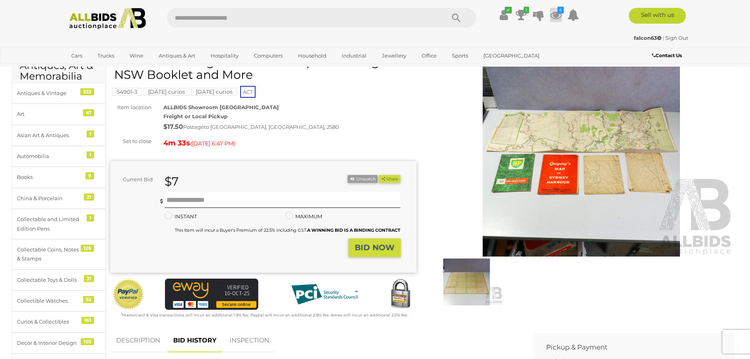
click at [558, 13] on icon at bounding box center [556, 15] width 12 height 14
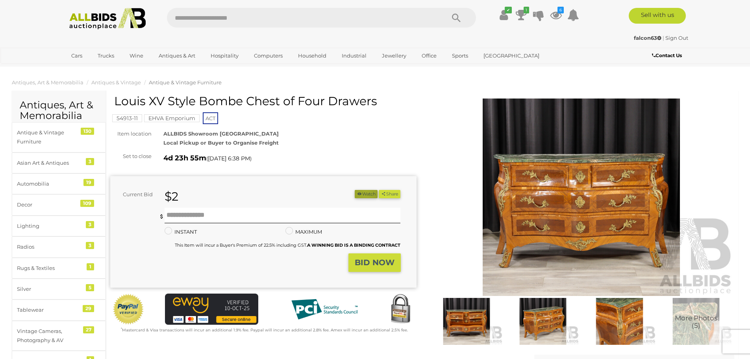
click at [362, 193] on button "Watch" at bounding box center [366, 194] width 23 height 8
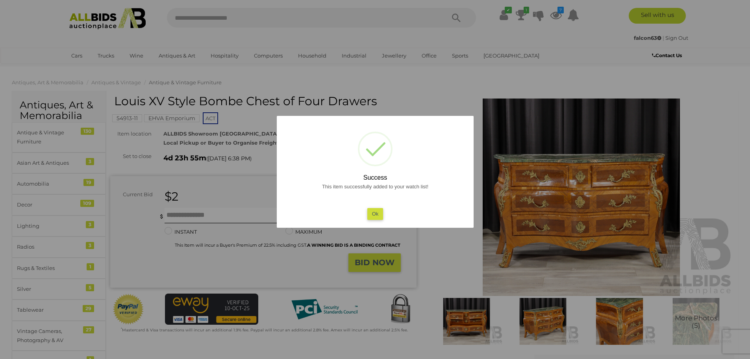
click at [375, 213] on button "Ok" at bounding box center [375, 213] width 16 height 11
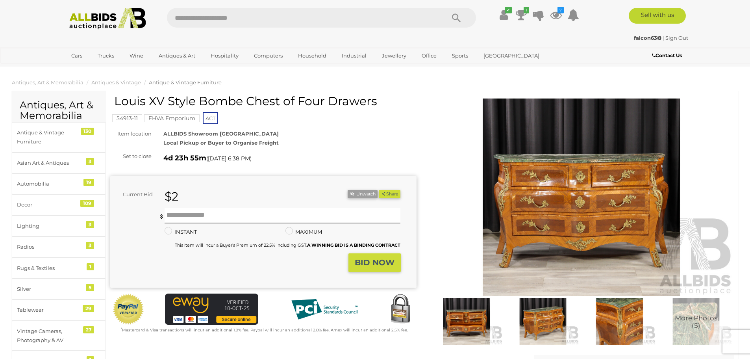
click at [585, 221] on img at bounding box center [582, 196] width 306 height 197
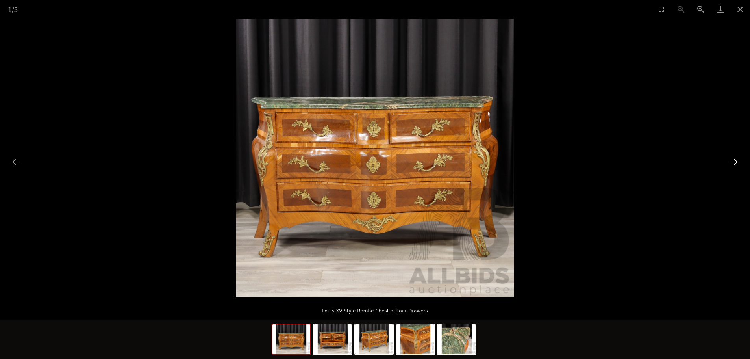
click at [735, 163] on button "Next slide" at bounding box center [734, 161] width 17 height 15
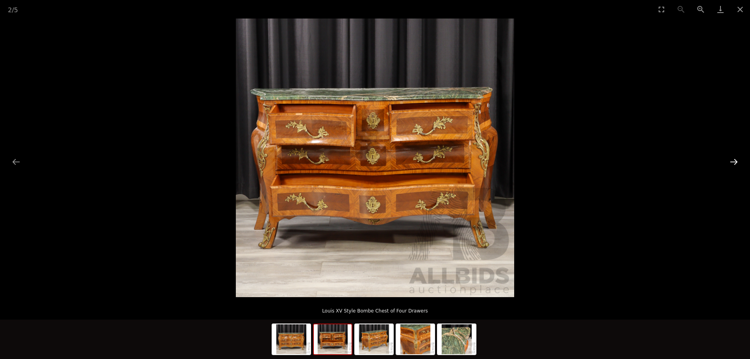
click at [735, 163] on button "Next slide" at bounding box center [734, 161] width 17 height 15
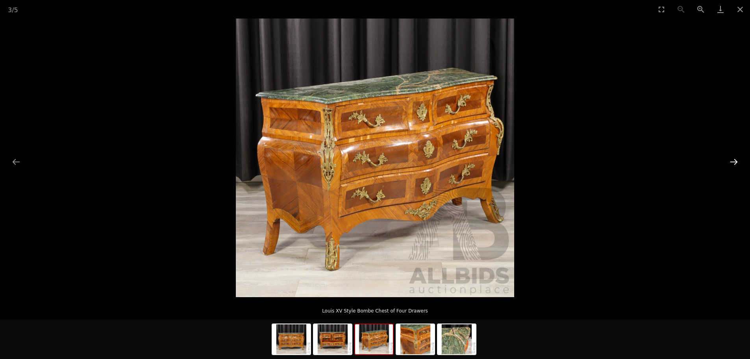
click at [735, 163] on button "Next slide" at bounding box center [734, 161] width 17 height 15
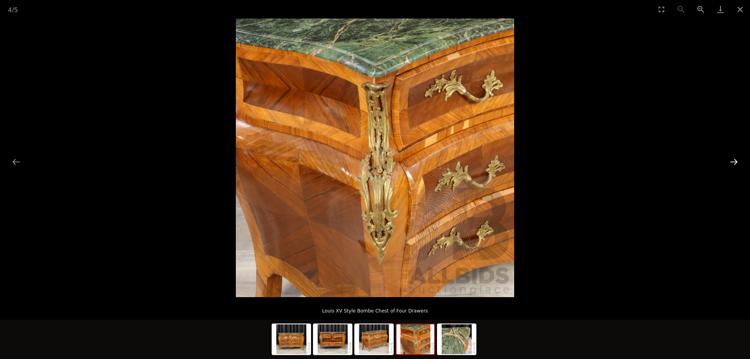
click at [735, 163] on button "Next slide" at bounding box center [734, 161] width 17 height 15
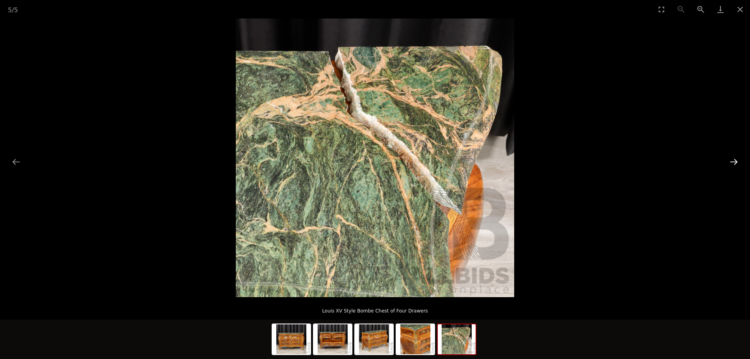
click at [735, 163] on button "Next slide" at bounding box center [734, 161] width 17 height 15
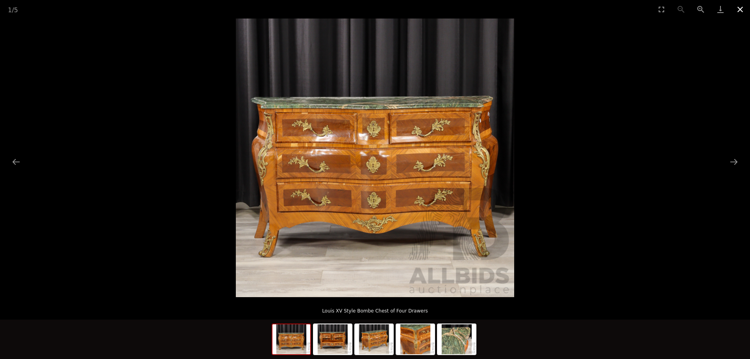
click at [737, 10] on button "Close gallery" at bounding box center [741, 9] width 20 height 19
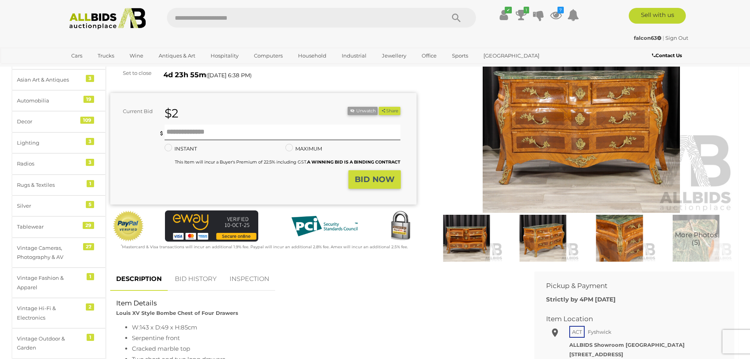
scroll to position [79, 0]
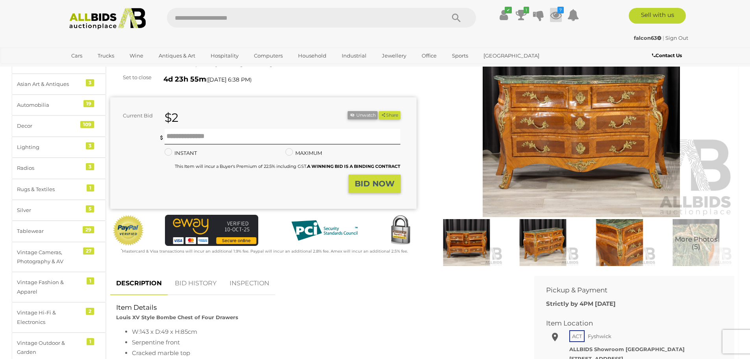
click at [559, 16] on icon at bounding box center [556, 15] width 12 height 14
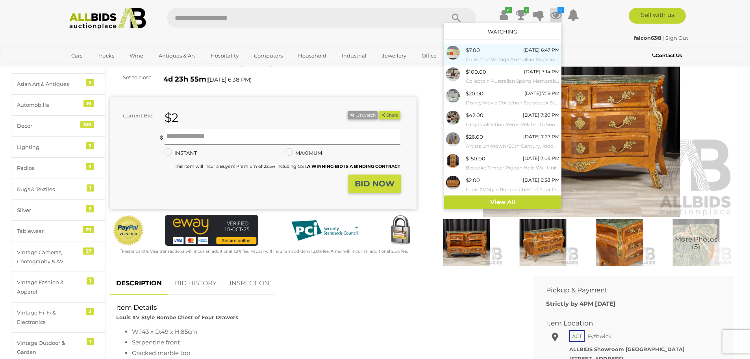
click at [538, 58] on small "Collection Vintage Australian Maps Including BP NSW Booklet and More" at bounding box center [513, 59] width 94 height 9
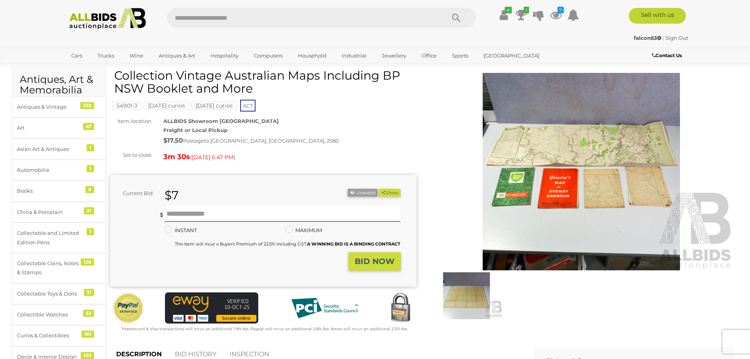
scroll to position [39, 0]
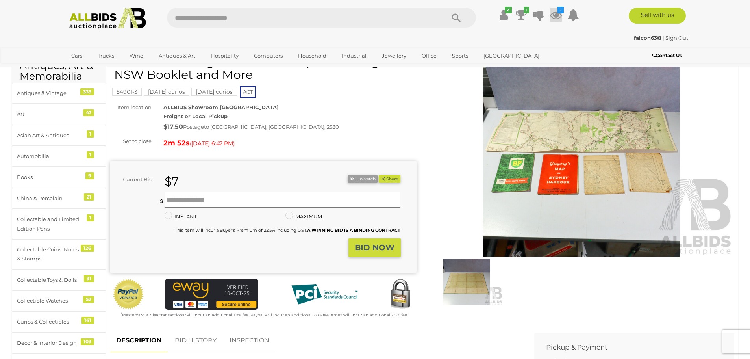
click at [555, 16] on icon at bounding box center [556, 15] width 12 height 14
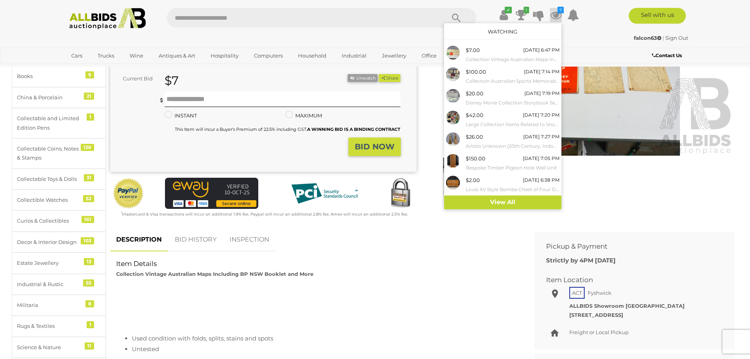
scroll to position [158, 0]
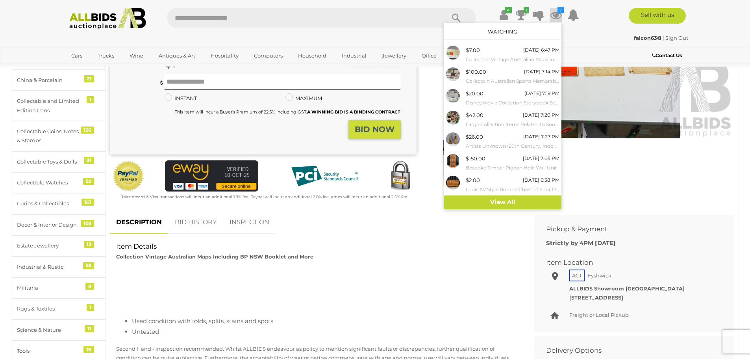
click at [200, 222] on link "BID HISTORY" at bounding box center [196, 222] width 54 height 23
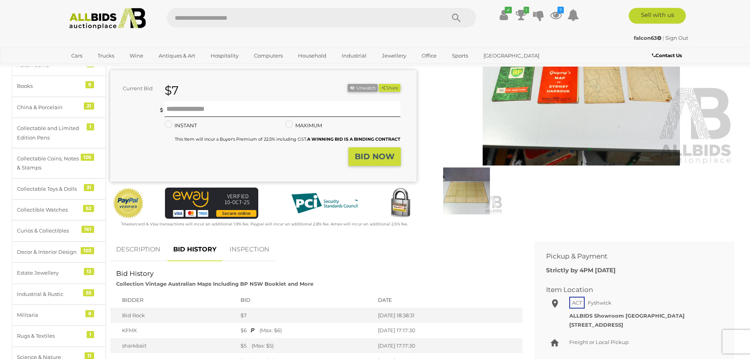
scroll to position [79, 0]
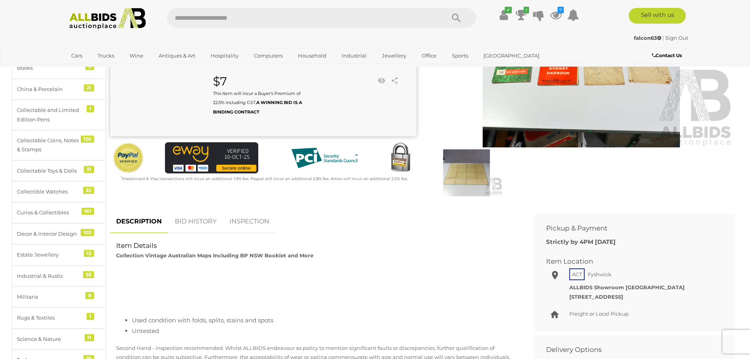
scroll to position [158, 0]
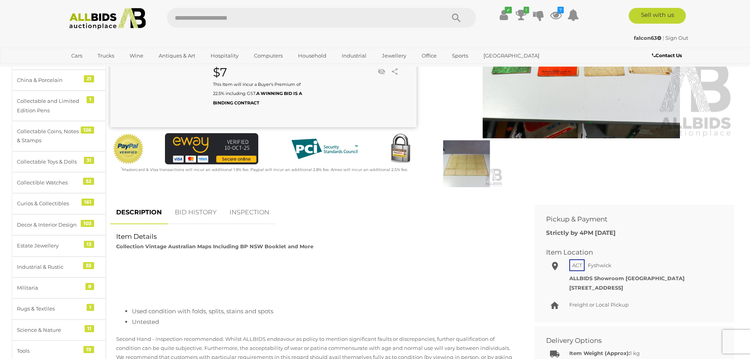
click at [189, 211] on link "BID HISTORY" at bounding box center [196, 212] width 54 height 23
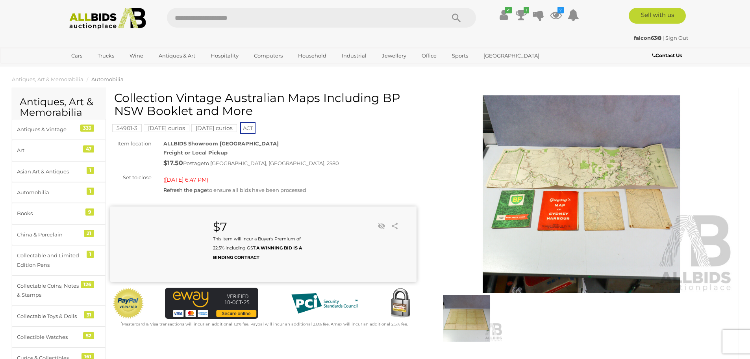
scroll to position [0, 0]
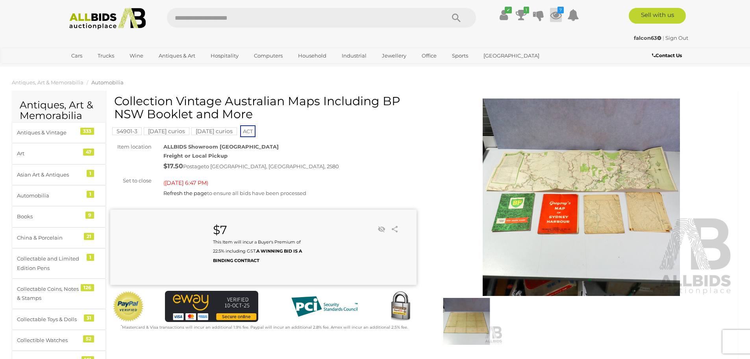
click at [554, 15] on icon at bounding box center [556, 15] width 12 height 14
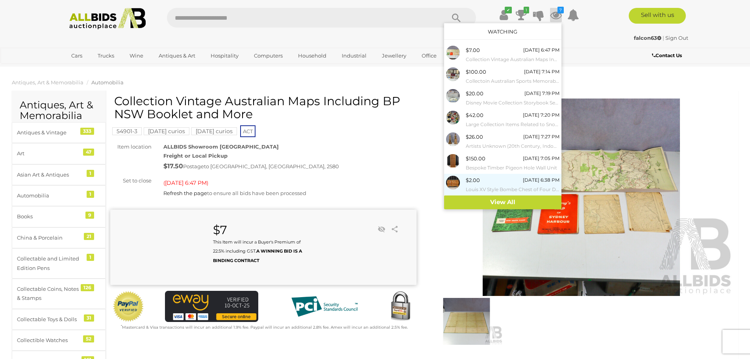
click at [497, 186] on small "Louis XV Style Bombe Chest of Four Drawers" at bounding box center [513, 189] width 94 height 9
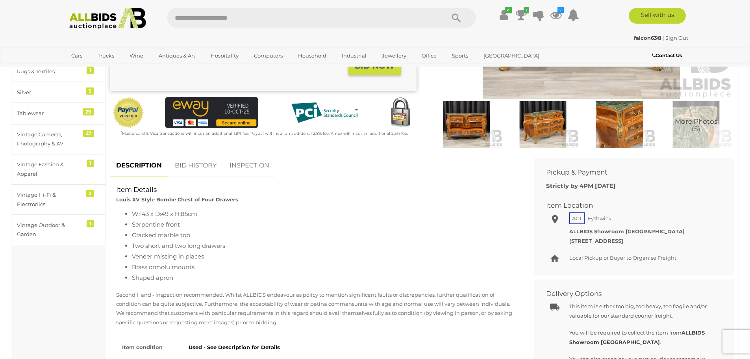
scroll to position [197, 0]
click at [470, 137] on img at bounding box center [467, 124] width 72 height 47
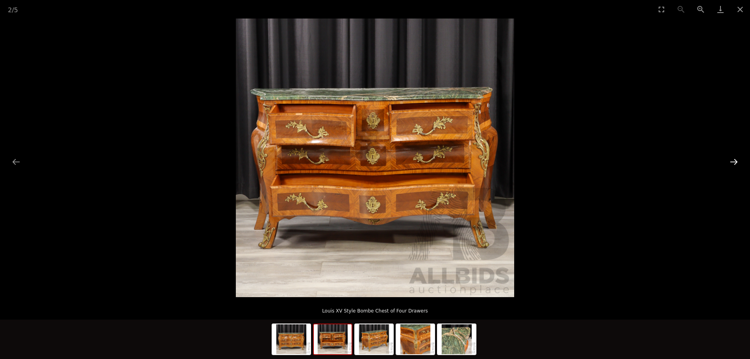
click at [737, 158] on button "Next slide" at bounding box center [734, 161] width 17 height 15
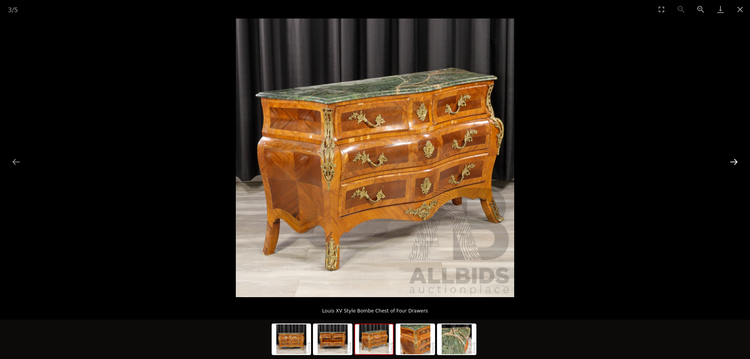
click at [737, 158] on button "Next slide" at bounding box center [734, 161] width 17 height 15
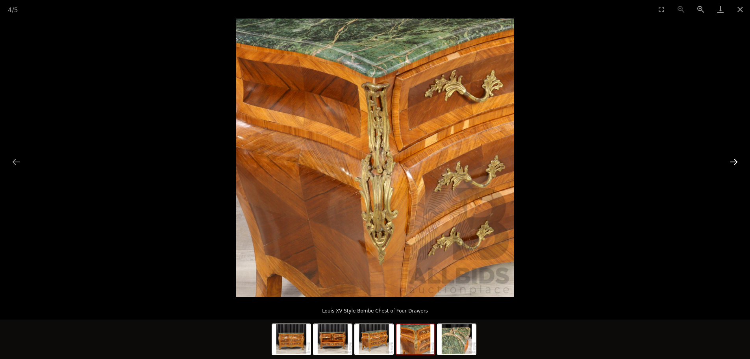
click at [737, 158] on button "Next slide" at bounding box center [734, 161] width 17 height 15
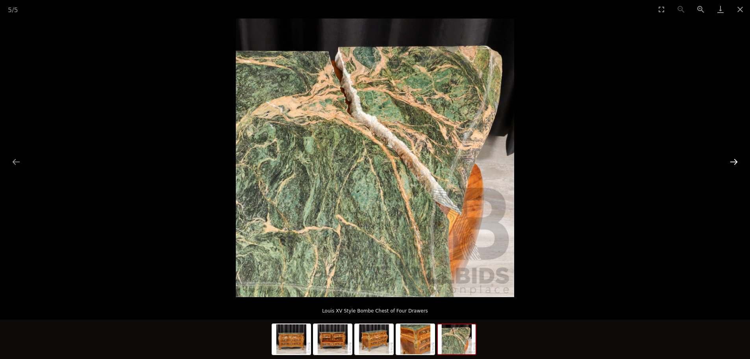
click at [737, 158] on button "Next slide" at bounding box center [734, 161] width 17 height 15
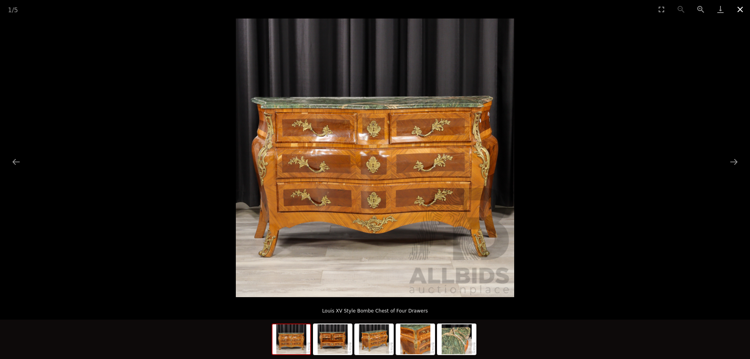
click at [740, 8] on button "Close gallery" at bounding box center [741, 9] width 20 height 19
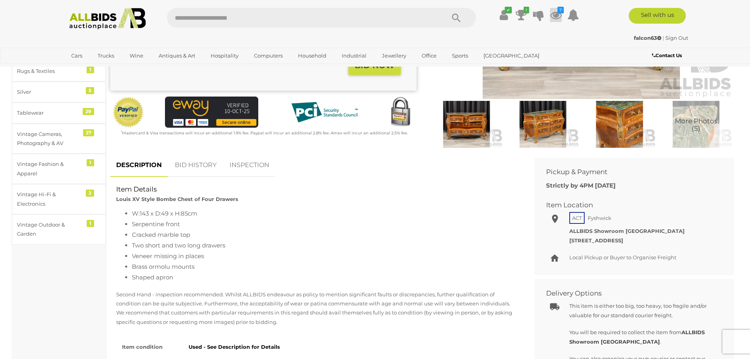
click at [554, 17] on icon at bounding box center [556, 15] width 12 height 14
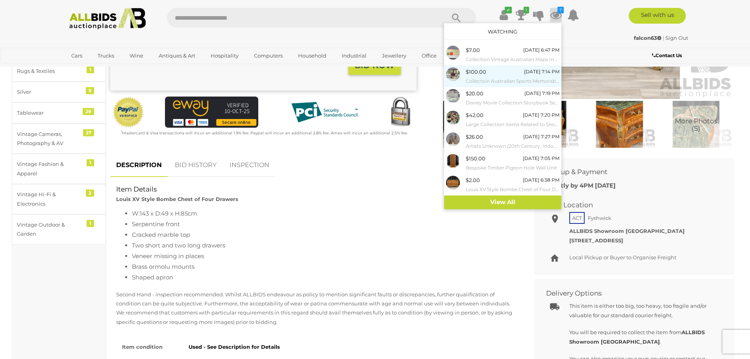
click at [521, 72] on div "$100.00 Today 7:14 PM Collectoin Australian Sports Memorabilia Including Tradin…" at bounding box center [513, 76] width 94 height 18
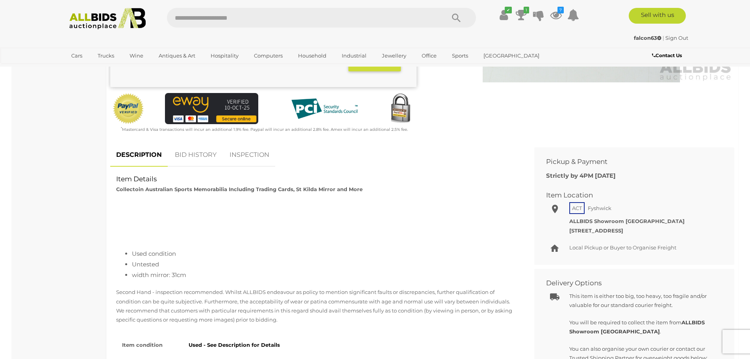
scroll to position [197, 0]
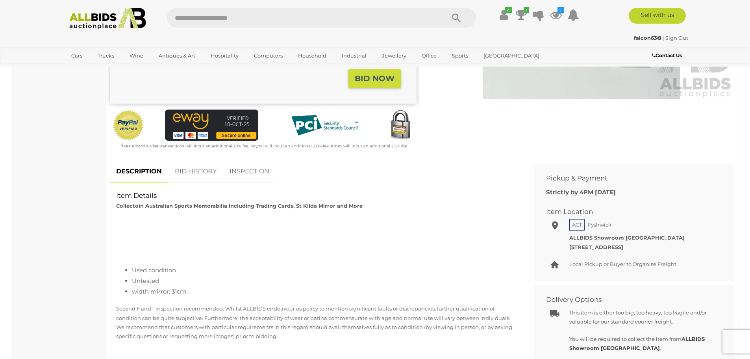
click at [195, 171] on link "BID HISTORY" at bounding box center [196, 171] width 54 height 23
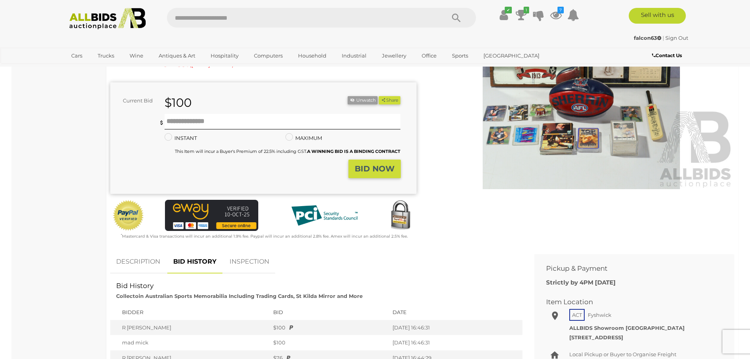
scroll to position [0, 0]
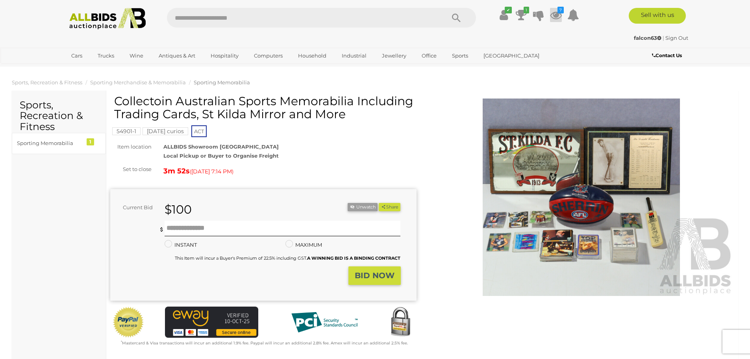
click at [557, 14] on icon at bounding box center [556, 15] width 12 height 14
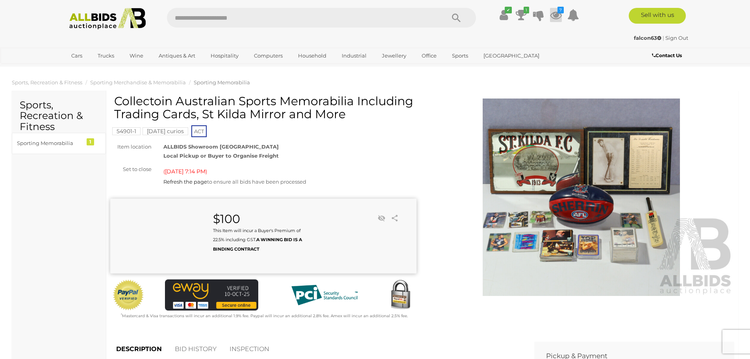
click at [553, 13] on icon at bounding box center [556, 15] width 12 height 14
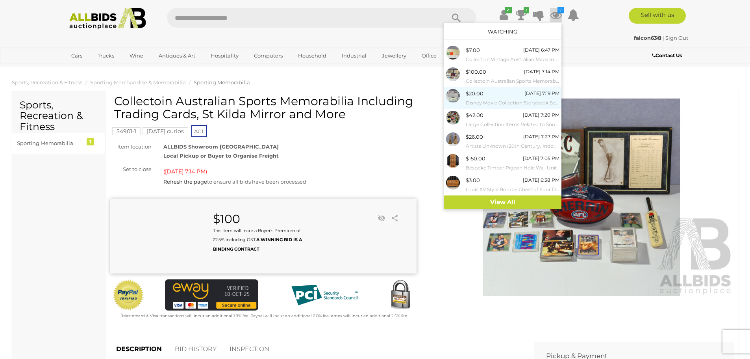
click at [516, 102] on small "Disney Movie Collection Storybook Set, Ten Volumes in Slip Case Sealed in Plast…" at bounding box center [513, 102] width 94 height 9
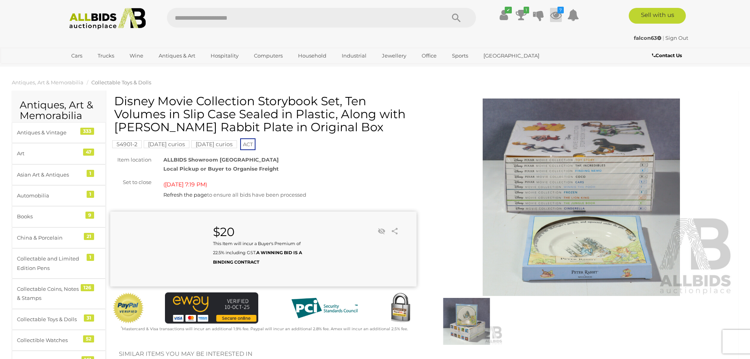
click at [558, 17] on icon at bounding box center [556, 15] width 12 height 14
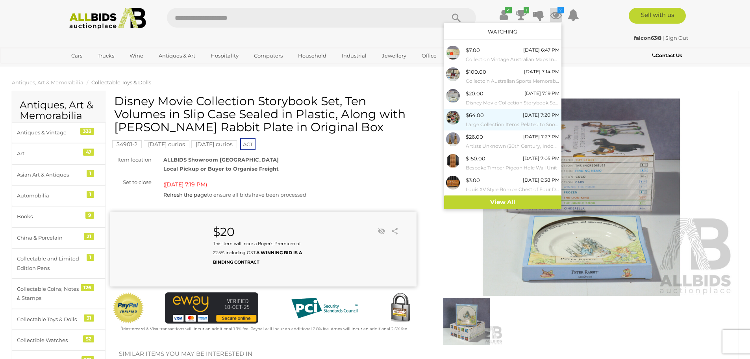
click at [520, 118] on div "$64.00 Today 7:20 PM Large Collection Items Related to Snoopy Including Books, …" at bounding box center [513, 120] width 94 height 18
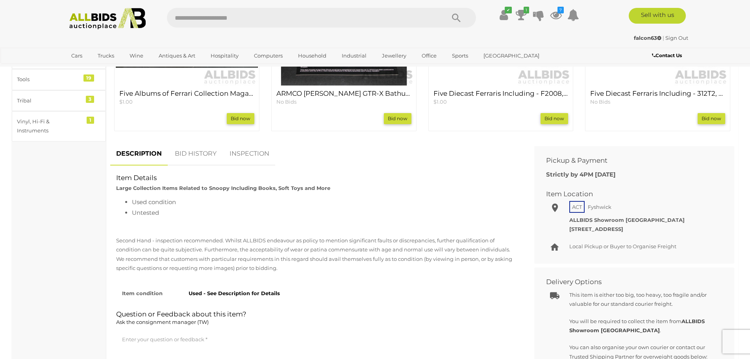
scroll to position [433, 0]
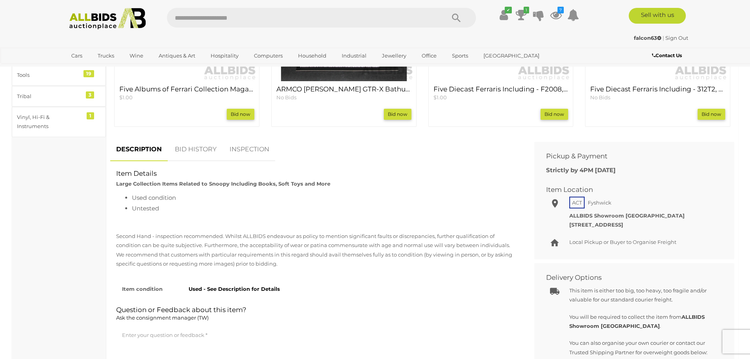
click at [195, 150] on link "BID HISTORY" at bounding box center [196, 149] width 54 height 23
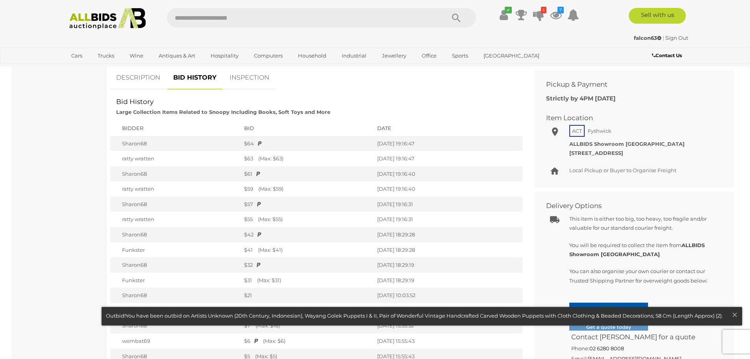
scroll to position [591, 0]
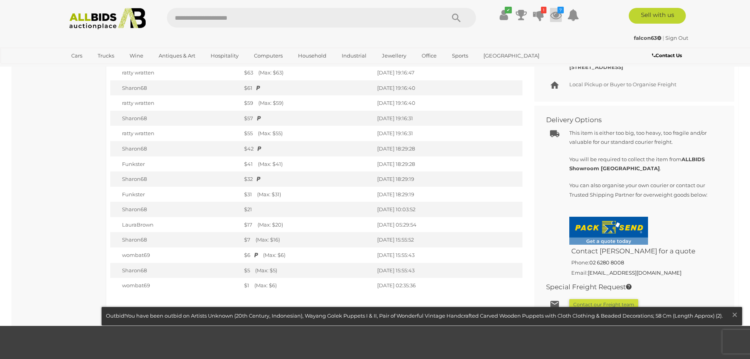
click at [556, 14] on icon at bounding box center [556, 15] width 12 height 14
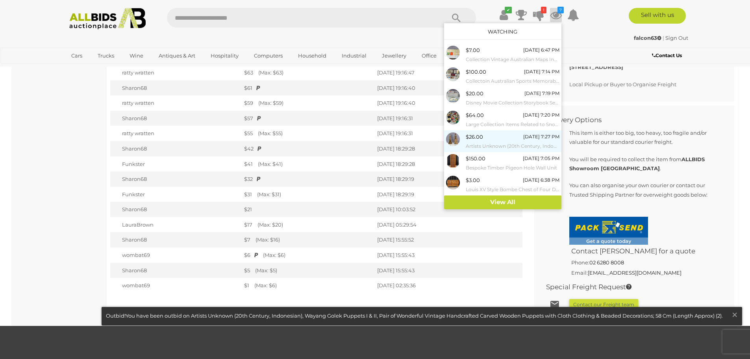
click at [467, 144] on small "Artists Unknown (20th Century, Indonesian), Wayang Golek Puppets I & II, Pair o…" at bounding box center [513, 146] width 94 height 9
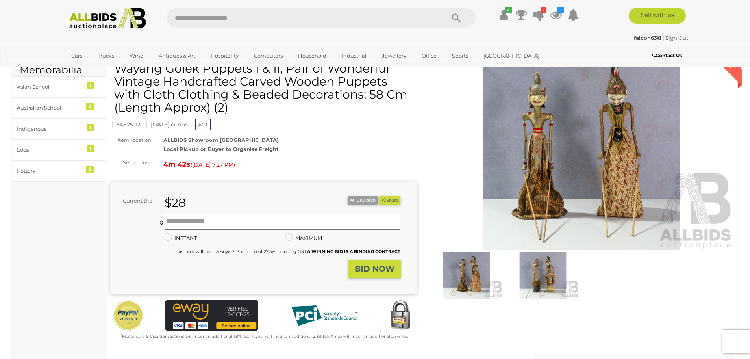
scroll to position [158, 0]
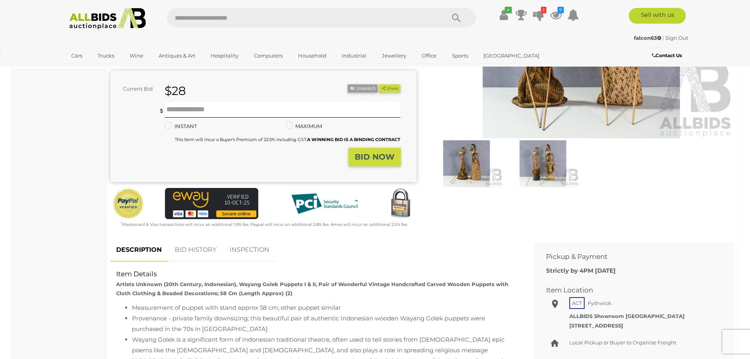
click at [197, 249] on link "BID HISTORY" at bounding box center [196, 249] width 54 height 23
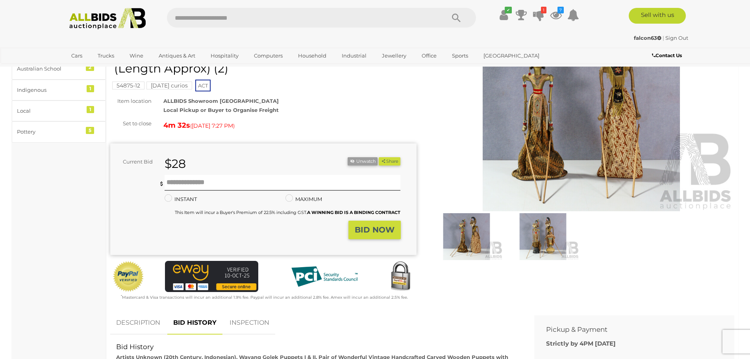
scroll to position [39, 0]
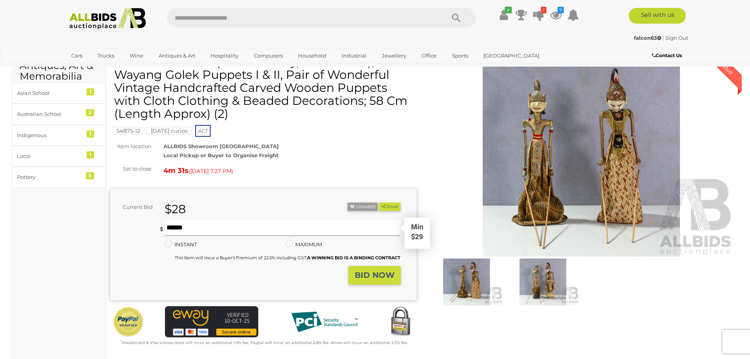
click at [221, 229] on input "text" at bounding box center [283, 228] width 236 height 16
type input "**"
click at [371, 276] on strong "BID NOW" at bounding box center [375, 274] width 40 height 9
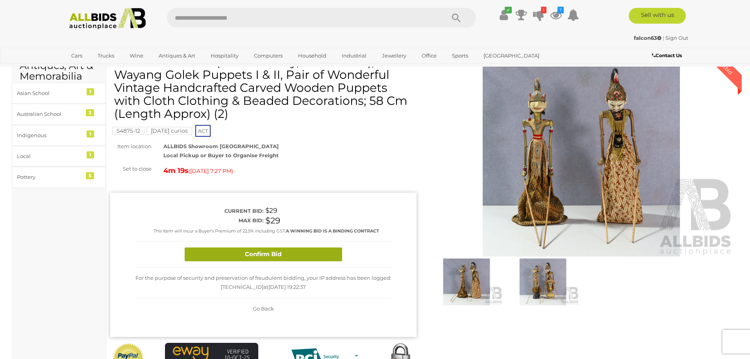
click at [337, 258] on button "Confirm Bid" at bounding box center [264, 254] width 158 height 14
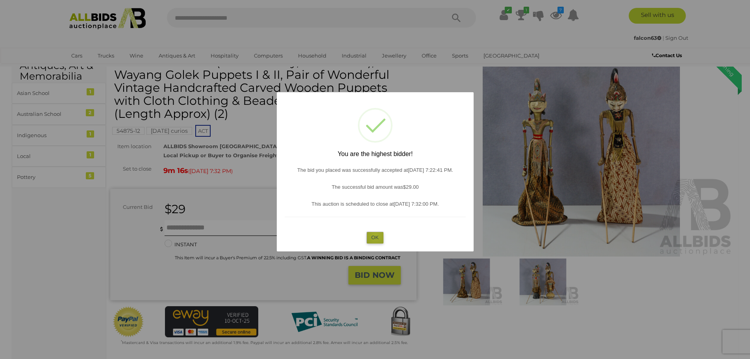
click at [376, 235] on button "OK" at bounding box center [375, 237] width 17 height 11
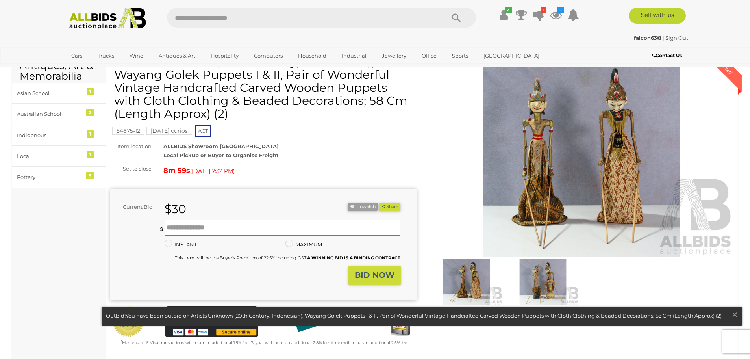
click at [582, 162] on img at bounding box center [582, 157] width 306 height 197
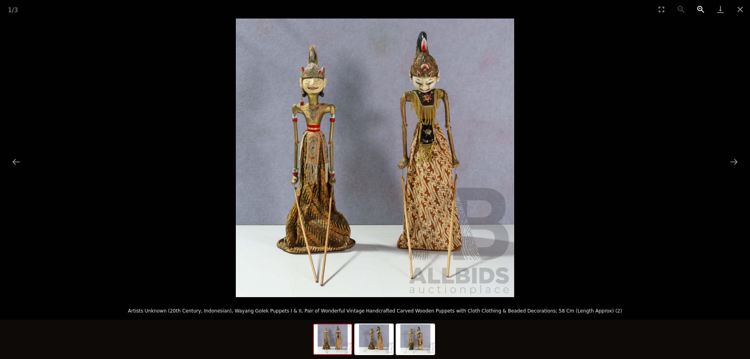
click at [704, 12] on button "Zoom in" at bounding box center [701, 9] width 20 height 19
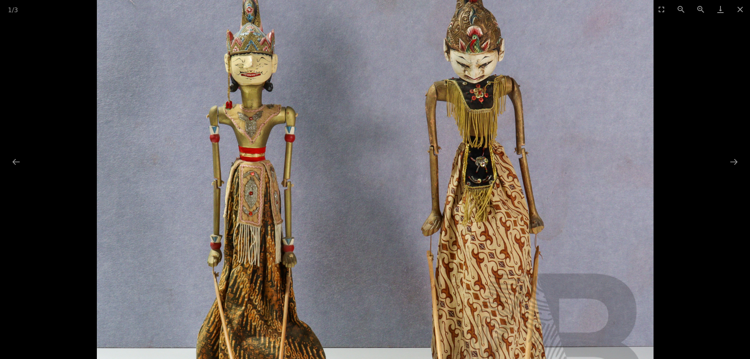
drag, startPoint x: 586, startPoint y: 114, endPoint x: 574, endPoint y: 181, distance: 67.5
click at [574, 181] on img at bounding box center [375, 213] width 557 height 557
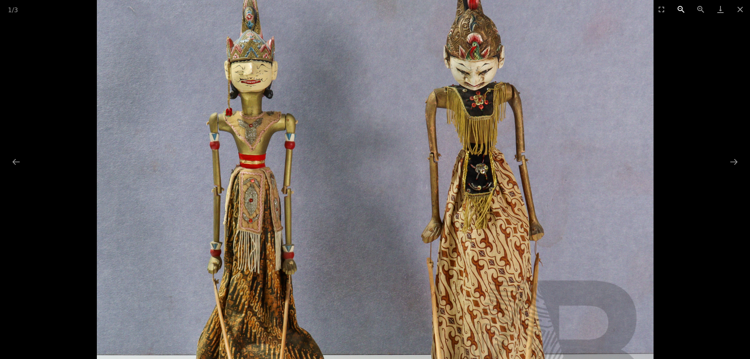
click at [679, 9] on button "Zoom out" at bounding box center [682, 9] width 20 height 19
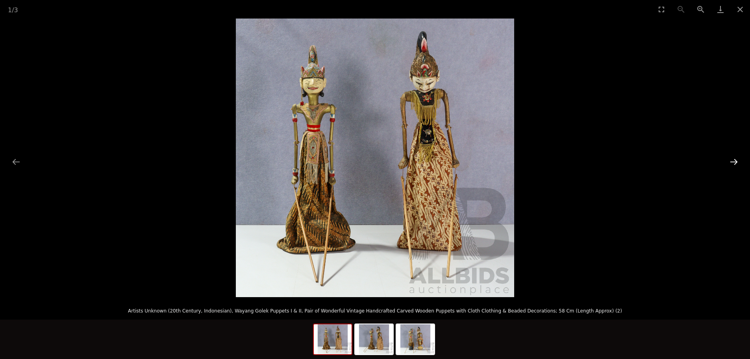
click at [731, 160] on button "Next slide" at bounding box center [734, 161] width 17 height 15
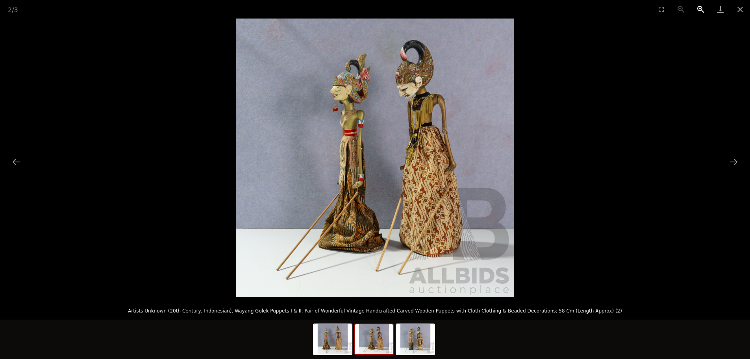
click at [701, 10] on button "Zoom in" at bounding box center [701, 9] width 20 height 19
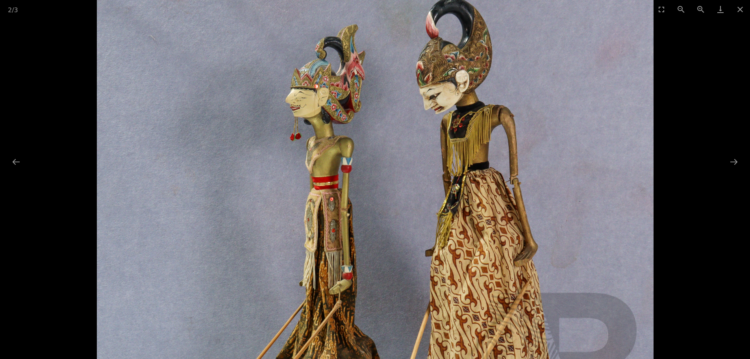
drag, startPoint x: 601, startPoint y: 129, endPoint x: 601, endPoint y: 209, distance: 80.0
click at [601, 209] on img at bounding box center [375, 232] width 557 height 557
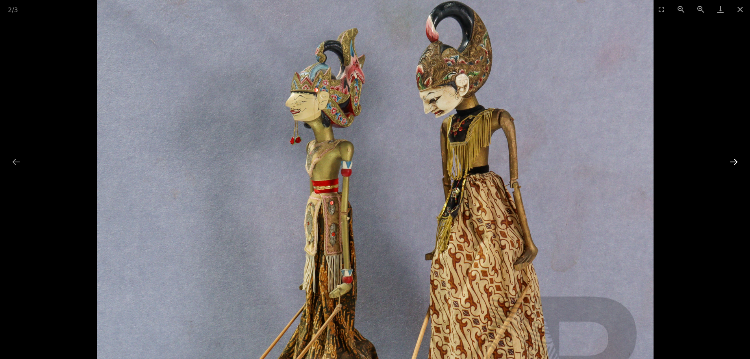
click at [734, 163] on button "Next slide" at bounding box center [734, 161] width 17 height 15
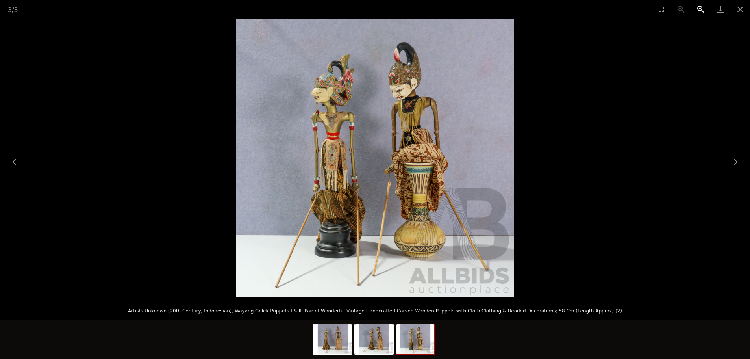
click at [702, 13] on button "Zoom in" at bounding box center [701, 9] width 20 height 19
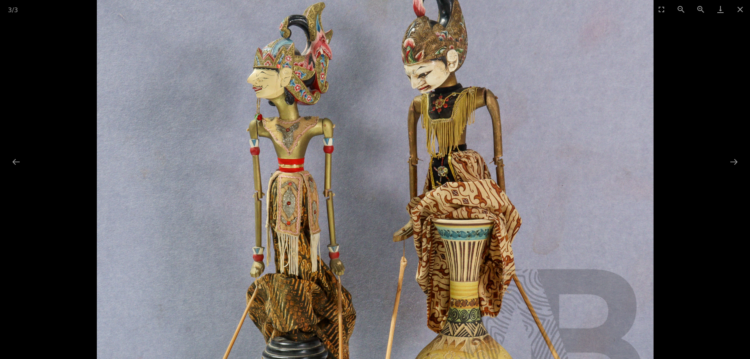
drag, startPoint x: 608, startPoint y: 199, endPoint x: 614, endPoint y: 254, distance: 55.8
click at [614, 254] on img at bounding box center [375, 209] width 557 height 557
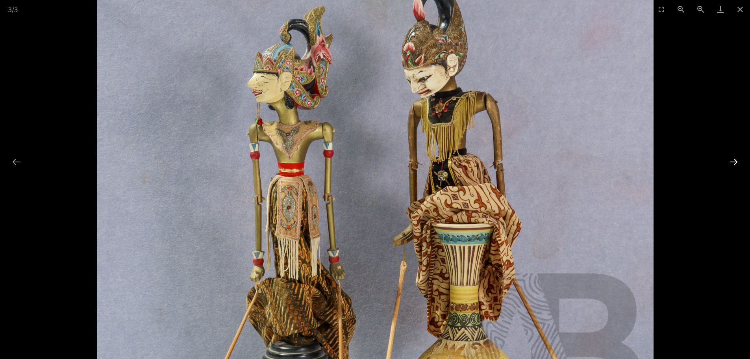
click at [731, 162] on button "Next slide" at bounding box center [734, 161] width 17 height 15
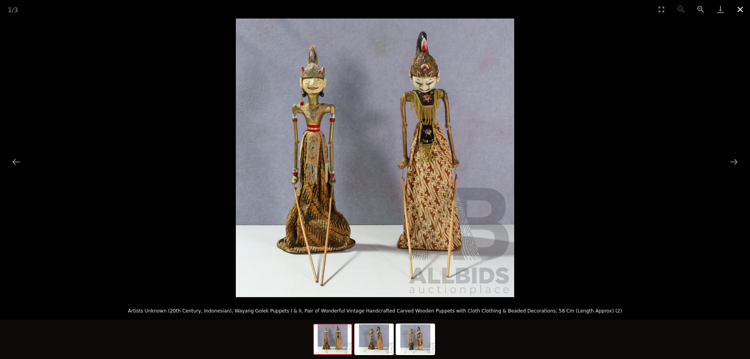
click at [741, 6] on button "Close gallery" at bounding box center [741, 9] width 20 height 19
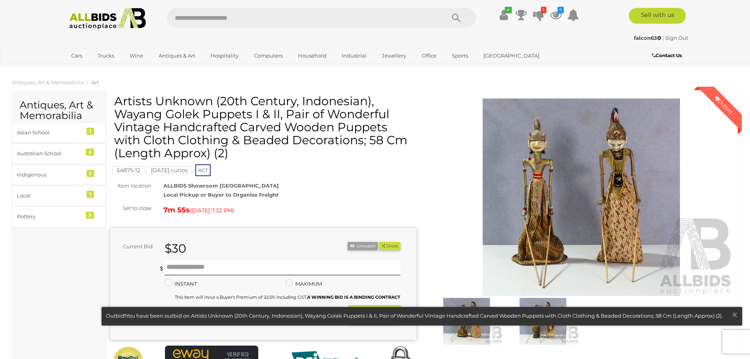
scroll to position [39, 0]
click at [557, 14] on icon at bounding box center [556, 15] width 12 height 14
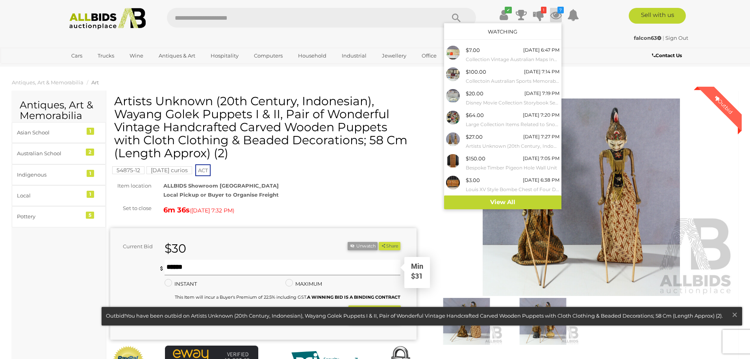
click at [249, 265] on input "text" at bounding box center [283, 268] width 236 height 16
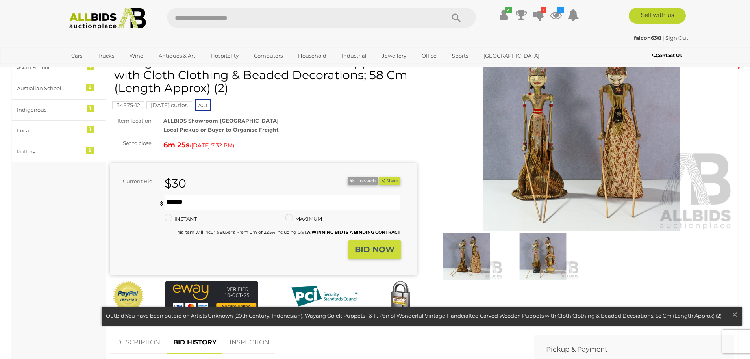
scroll to position [79, 0]
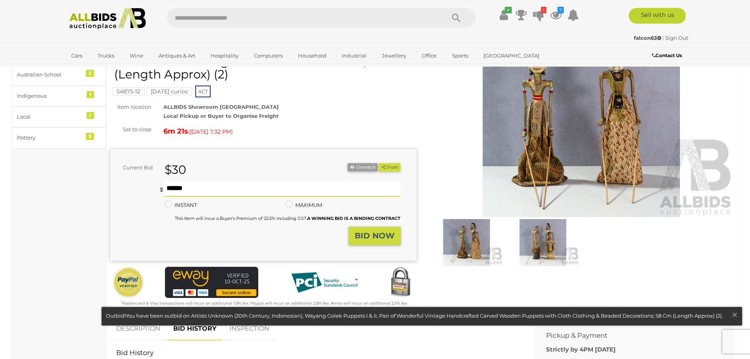
type input "**"
click at [360, 239] on strong "BID NOW" at bounding box center [375, 235] width 40 height 9
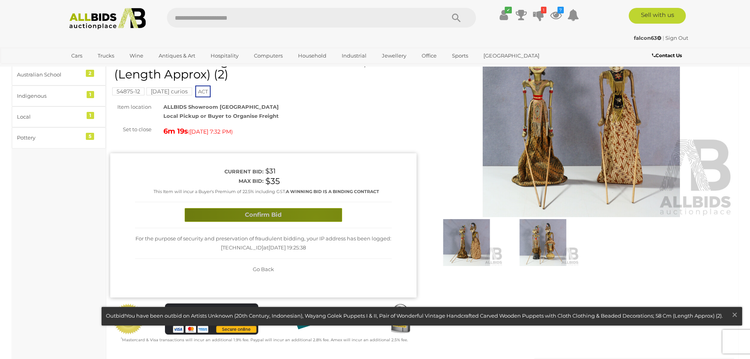
click at [316, 217] on button "Confirm Bid" at bounding box center [264, 215] width 158 height 14
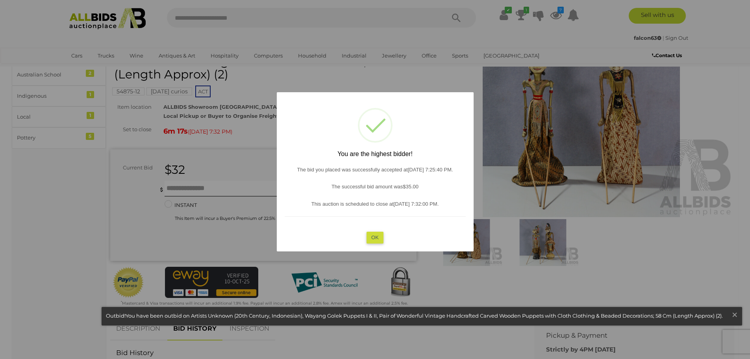
click at [375, 237] on button "OK" at bounding box center [375, 237] width 17 height 11
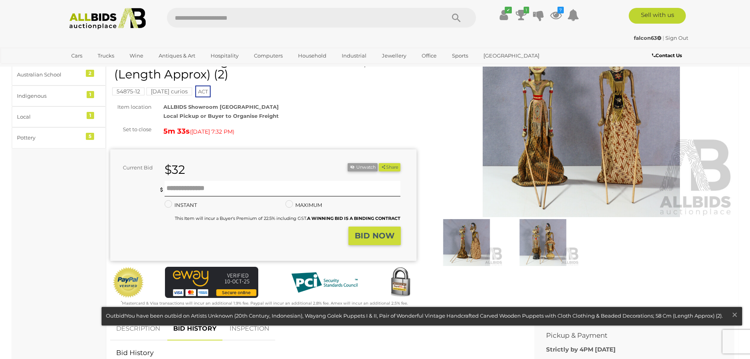
click at [544, 158] on img at bounding box center [582, 118] width 306 height 197
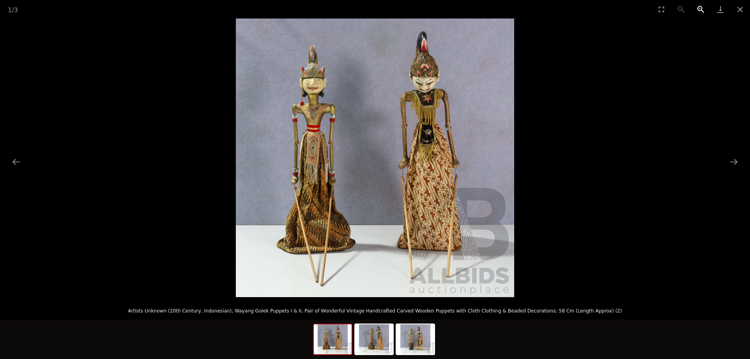
click at [700, 6] on button "Zoom in" at bounding box center [701, 9] width 20 height 19
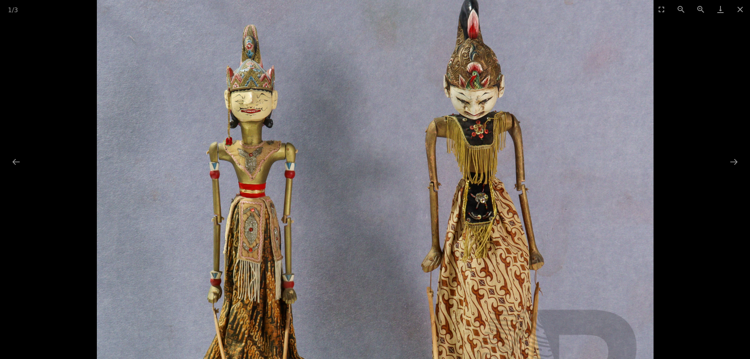
drag, startPoint x: 548, startPoint y: 124, endPoint x: 554, endPoint y: 218, distance: 94.4
click at [554, 218] on img at bounding box center [375, 249] width 557 height 557
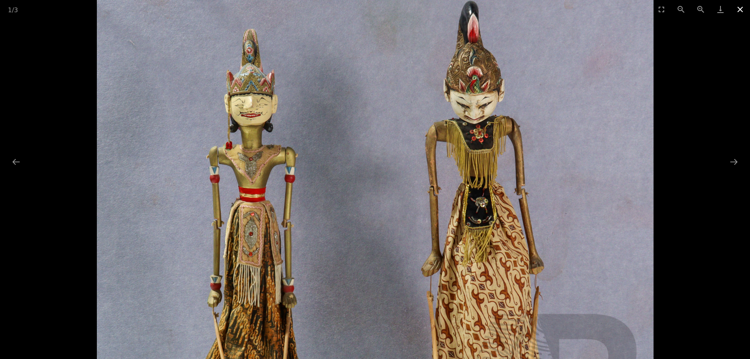
click at [741, 6] on button "Close gallery" at bounding box center [741, 9] width 20 height 19
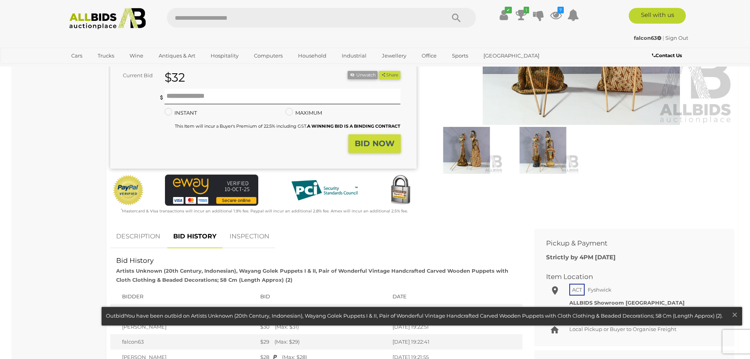
scroll to position [158, 0]
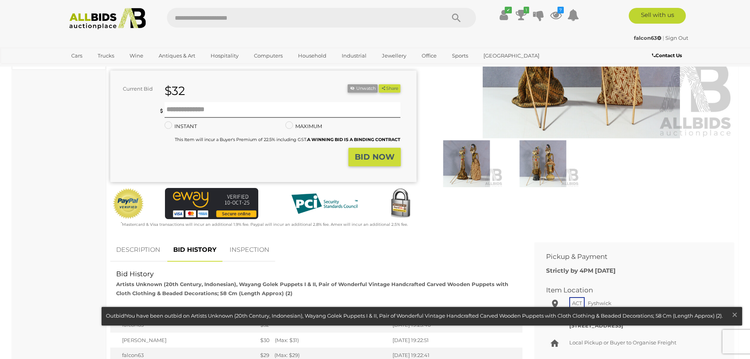
click at [260, 248] on link "INSPECTION" at bounding box center [250, 249] width 52 height 23
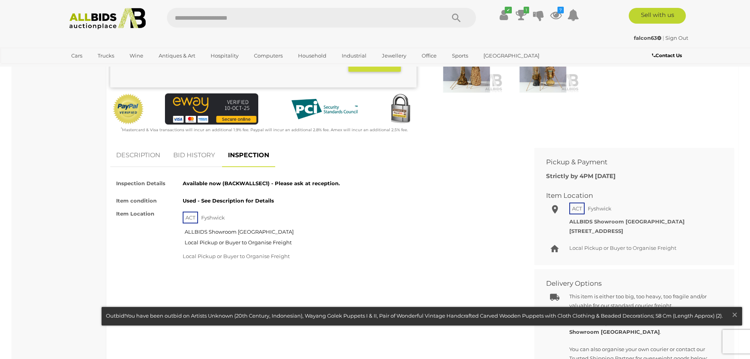
scroll to position [236, 0]
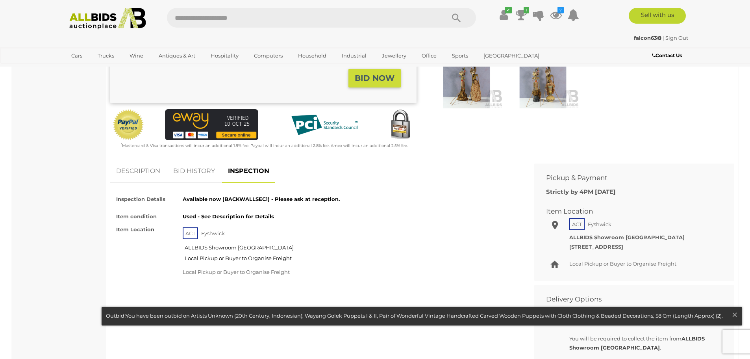
click at [186, 169] on link "BID HISTORY" at bounding box center [194, 171] width 54 height 23
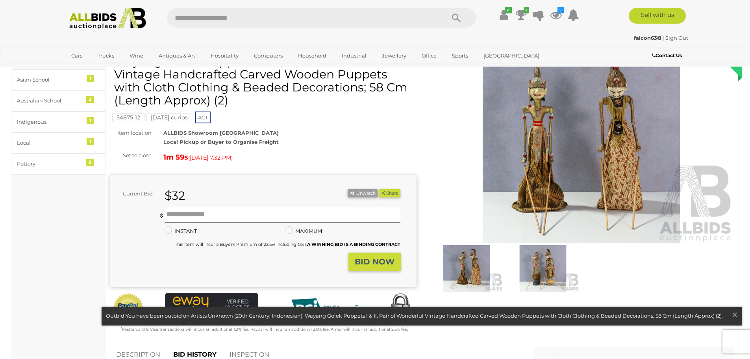
scroll to position [39, 0]
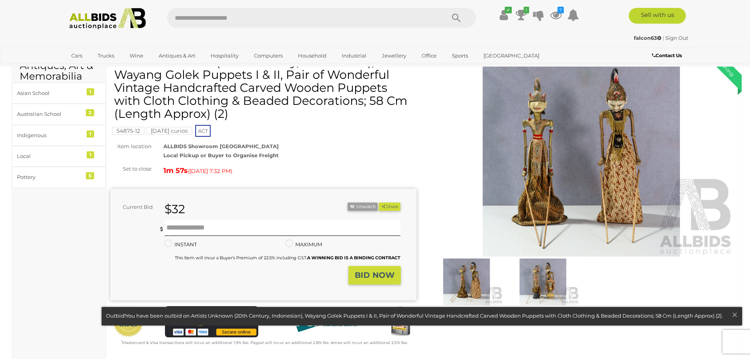
click at [614, 201] on img at bounding box center [582, 157] width 306 height 197
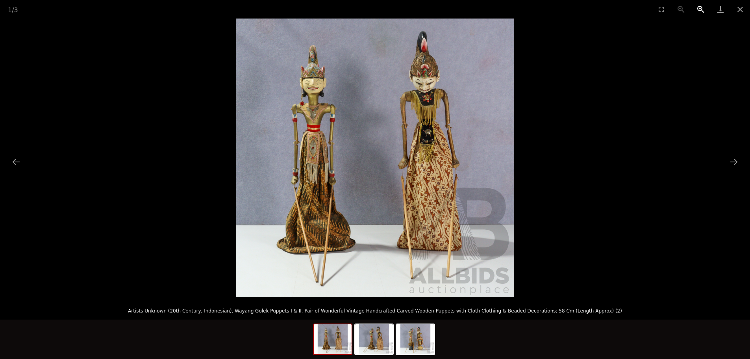
click at [702, 11] on button "Zoom in" at bounding box center [701, 9] width 20 height 19
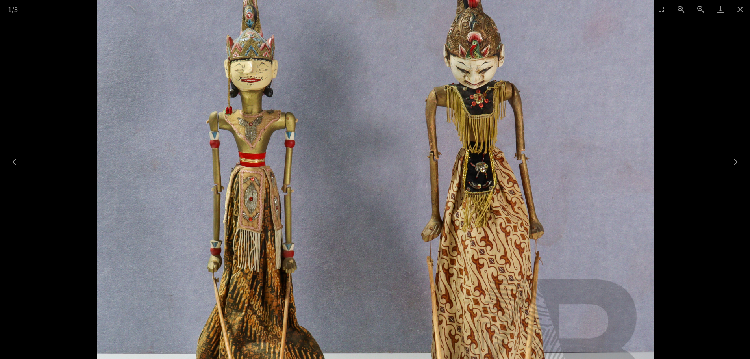
drag, startPoint x: 573, startPoint y: 129, endPoint x: 573, endPoint y: 201, distance: 72.1
click at [573, 201] on img at bounding box center [375, 219] width 557 height 557
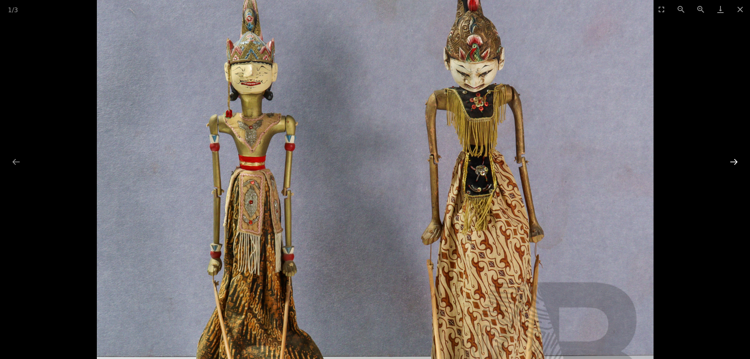
click at [734, 164] on button "Next slide" at bounding box center [734, 161] width 17 height 15
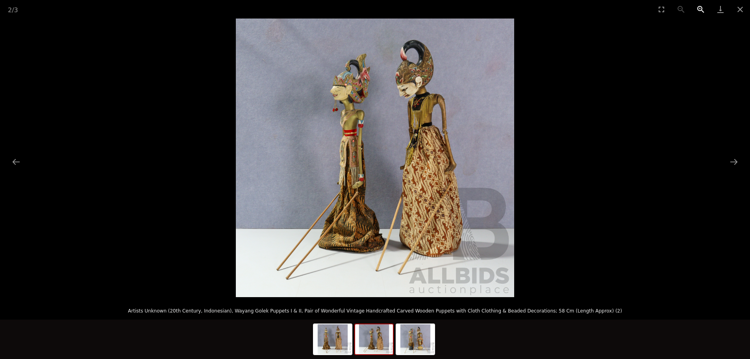
click at [704, 10] on button "Zoom in" at bounding box center [701, 9] width 20 height 19
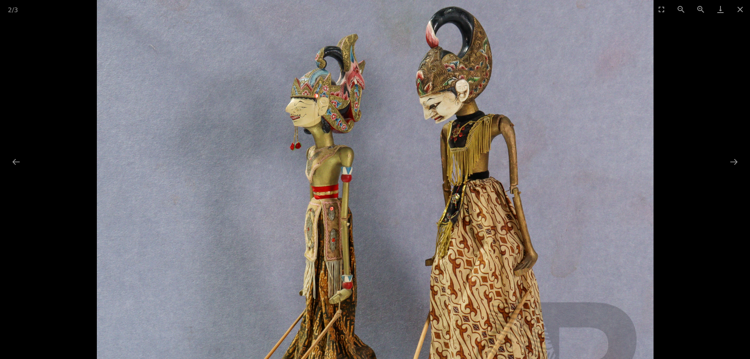
drag, startPoint x: 632, startPoint y: 69, endPoint x: 614, endPoint y: 164, distance: 97.0
click at [614, 164] on img at bounding box center [375, 242] width 557 height 557
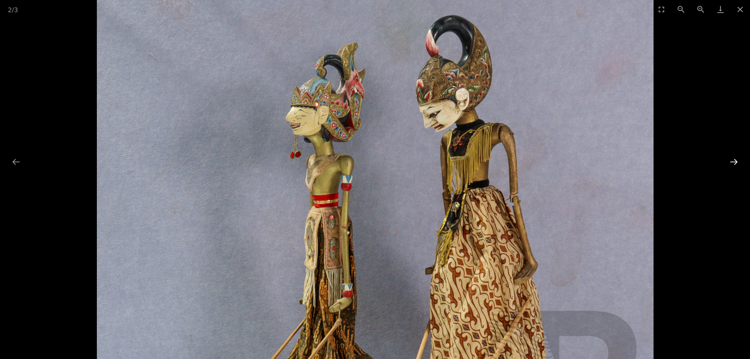
click at [733, 164] on button "Next slide" at bounding box center [734, 161] width 17 height 15
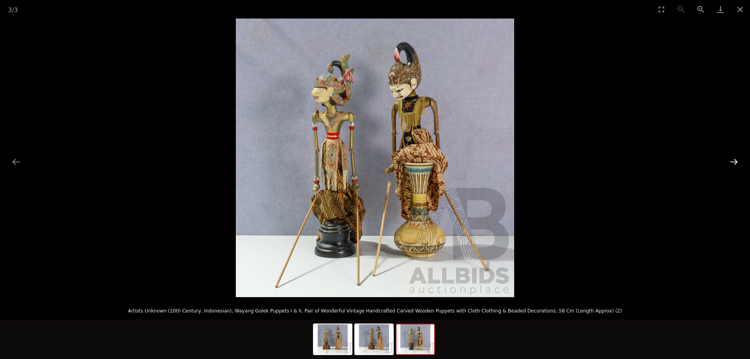
click at [733, 164] on button "Next slide" at bounding box center [734, 161] width 17 height 15
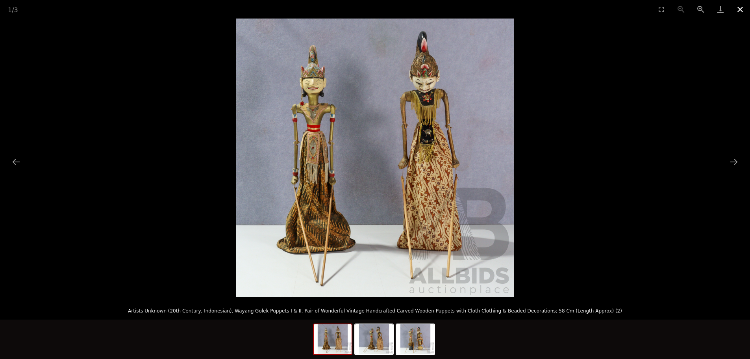
click at [743, 9] on button "Close gallery" at bounding box center [741, 9] width 20 height 19
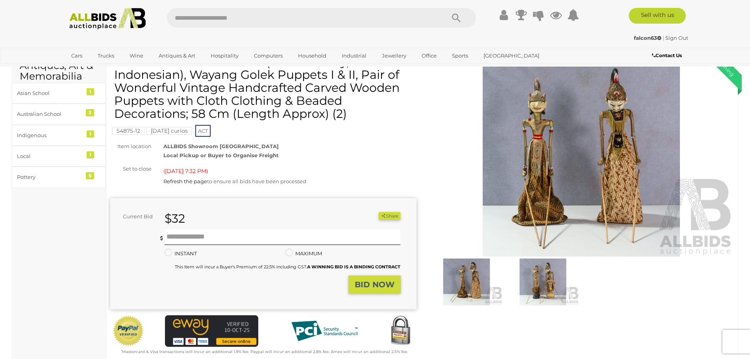
scroll to position [39, 0]
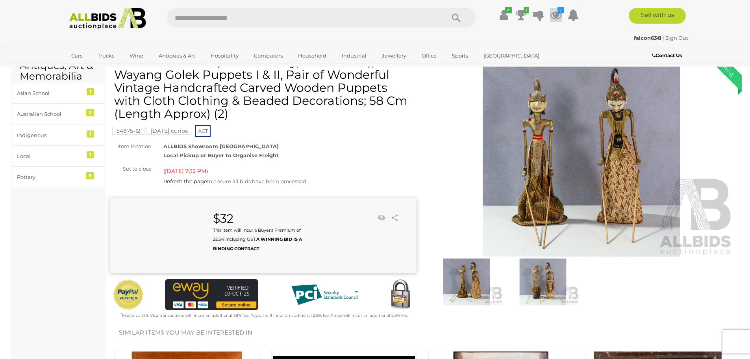
click at [559, 13] on icon at bounding box center [556, 15] width 12 height 14
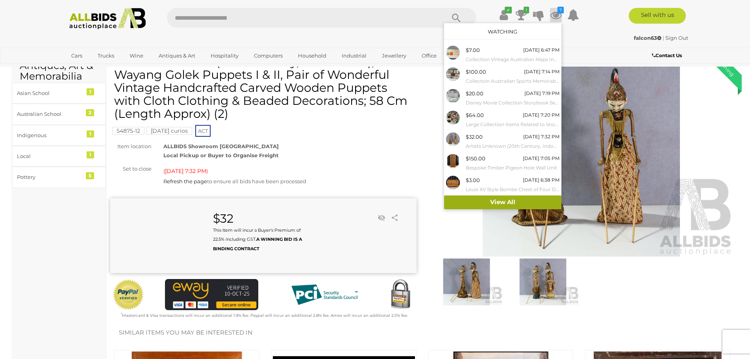
click at [518, 204] on link "View All" at bounding box center [502, 202] width 117 height 14
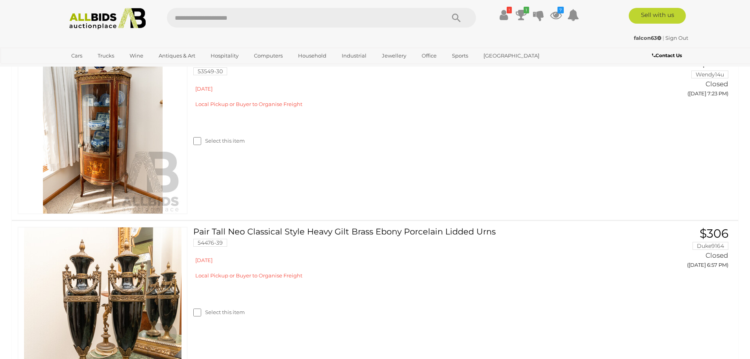
scroll to position [2410, 0]
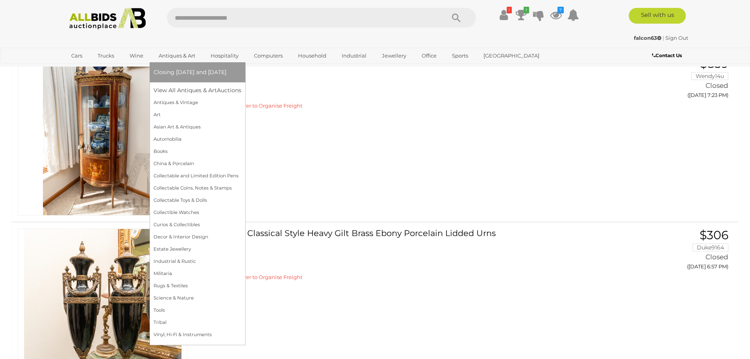
click at [186, 52] on link "Antiques & Art" at bounding box center [177, 55] width 47 height 13
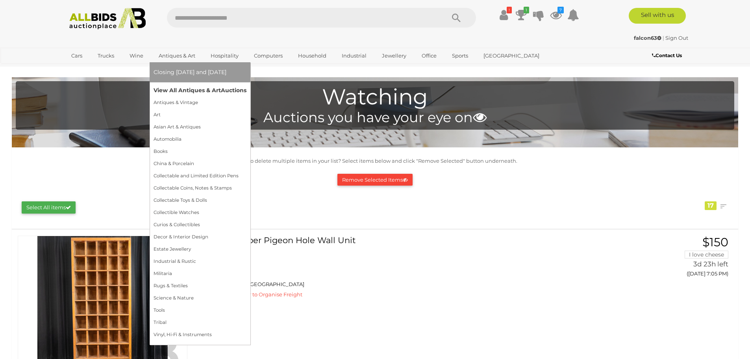
click at [192, 93] on link "View All Antiques & Art Auctions" at bounding box center [200, 90] width 93 height 12
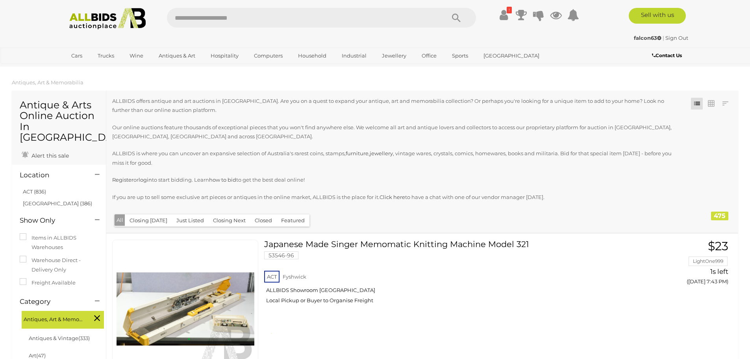
click at [191, 221] on button "Just Listed" at bounding box center [190, 220] width 37 height 12
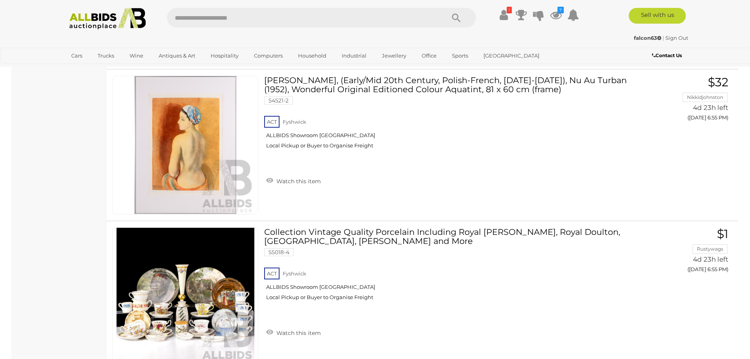
scroll to position [7445, 0]
